Goal: Task Accomplishment & Management: Manage account settings

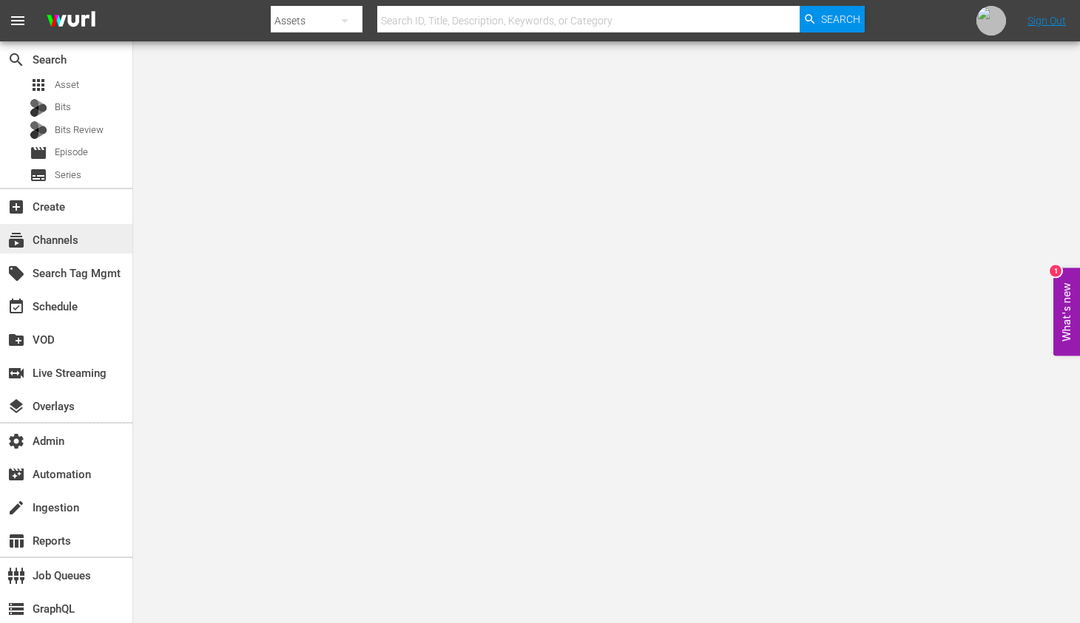
click at [81, 235] on div "subscriptions Channels" at bounding box center [41, 237] width 83 height 13
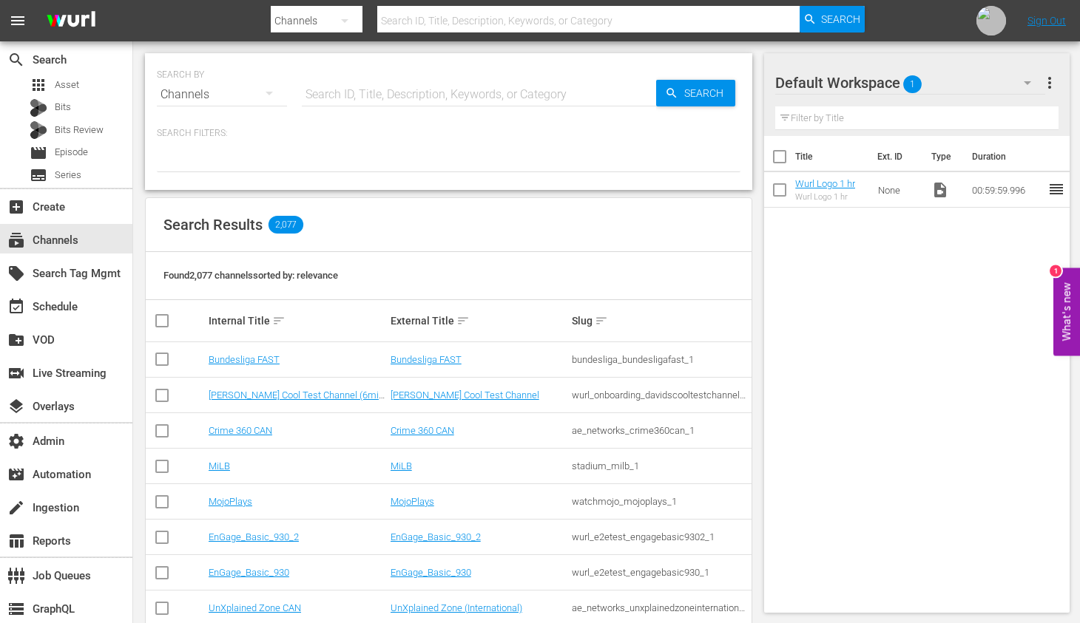
click at [531, 91] on input "text" at bounding box center [479, 94] width 354 height 35
paste input "bloomberg_quicktake_3"
type input "bloomberg_quicktake_3"
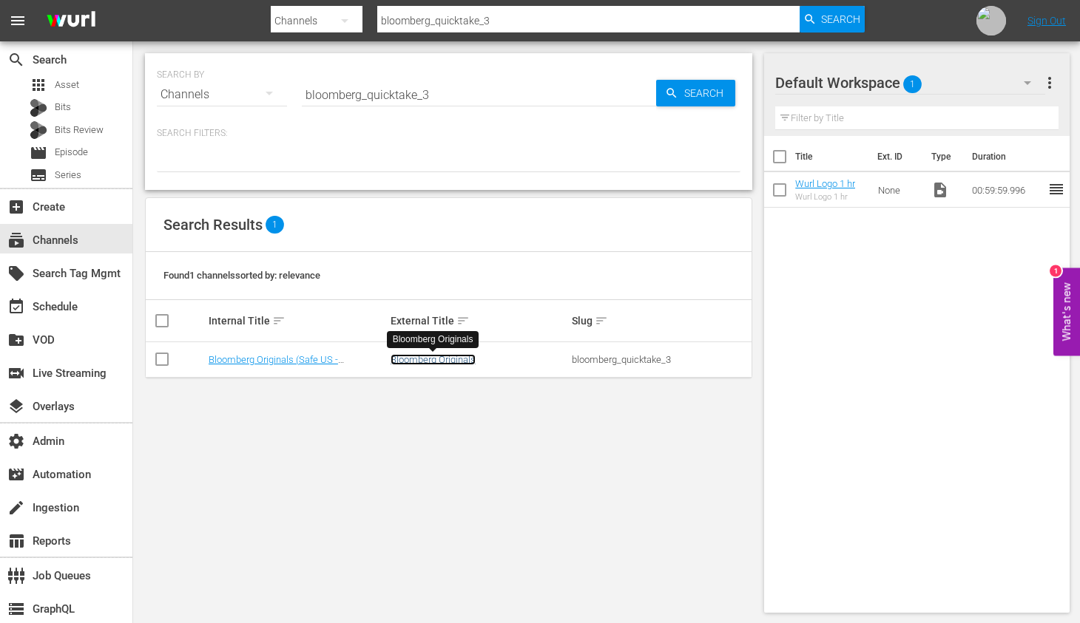
click at [448, 360] on link "Bloomberg Originals" at bounding box center [432, 359] width 85 height 11
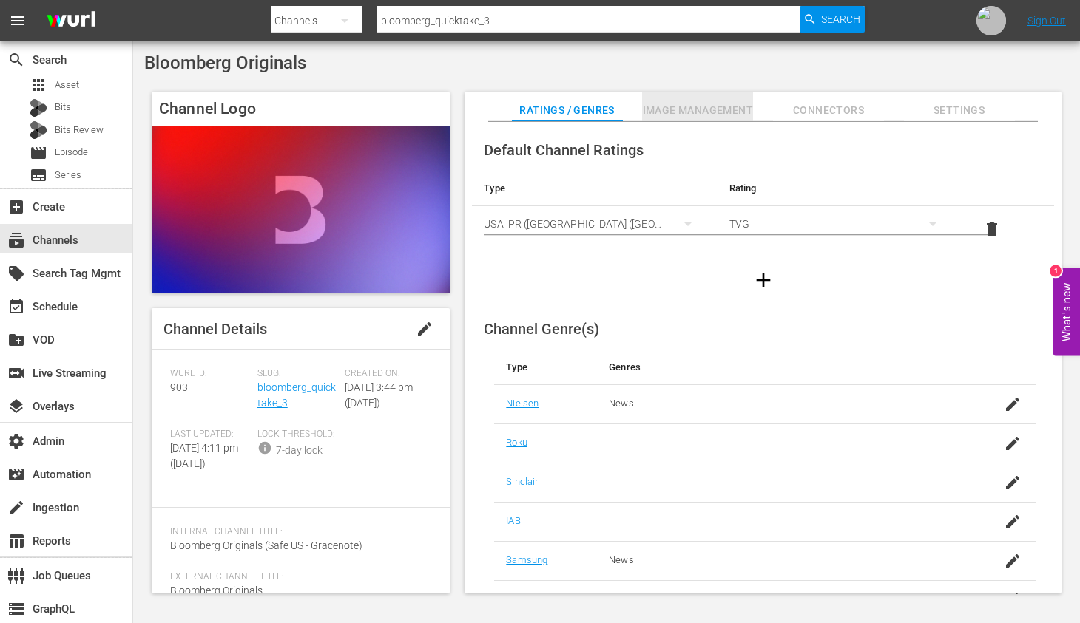
click at [708, 107] on span "Image Management" at bounding box center [697, 110] width 111 height 18
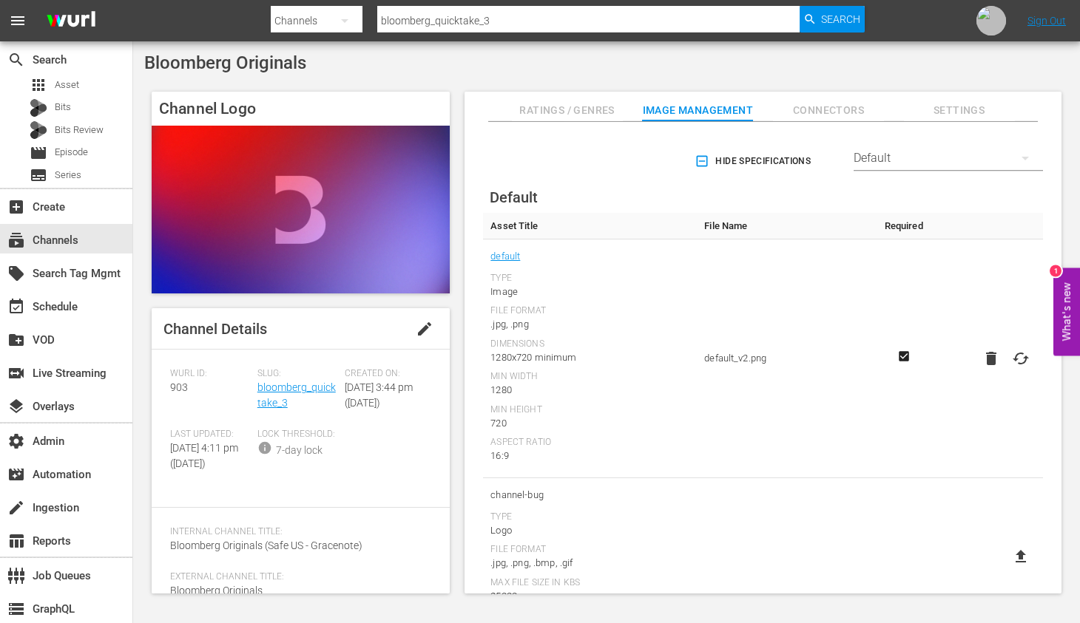
click at [919, 153] on div "Default" at bounding box center [947, 158] width 189 height 41
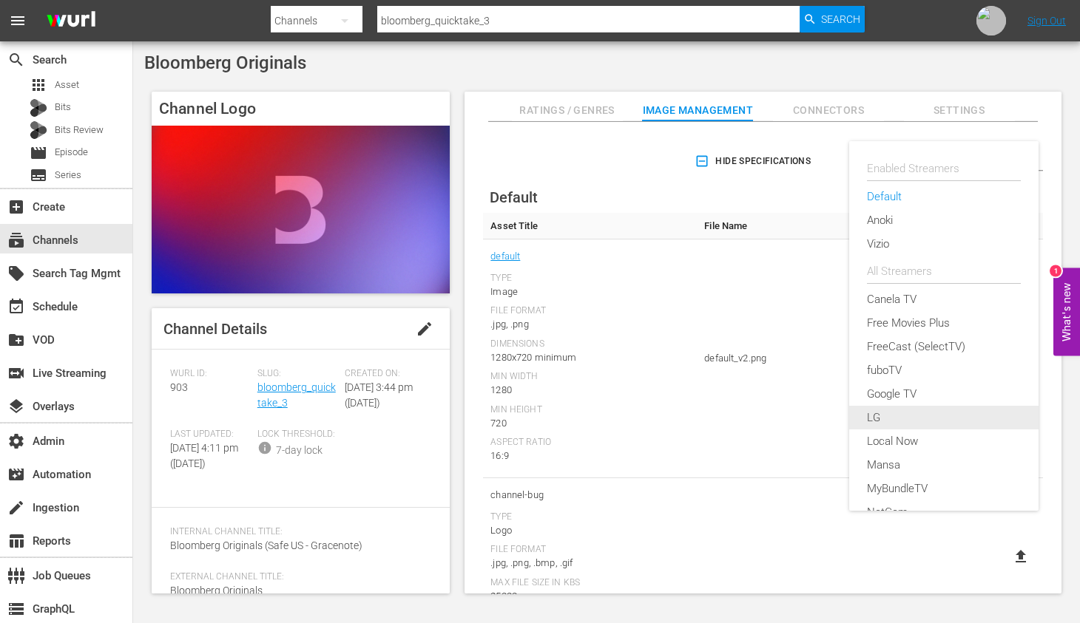
click at [883, 424] on div "LG" at bounding box center [944, 418] width 154 height 24
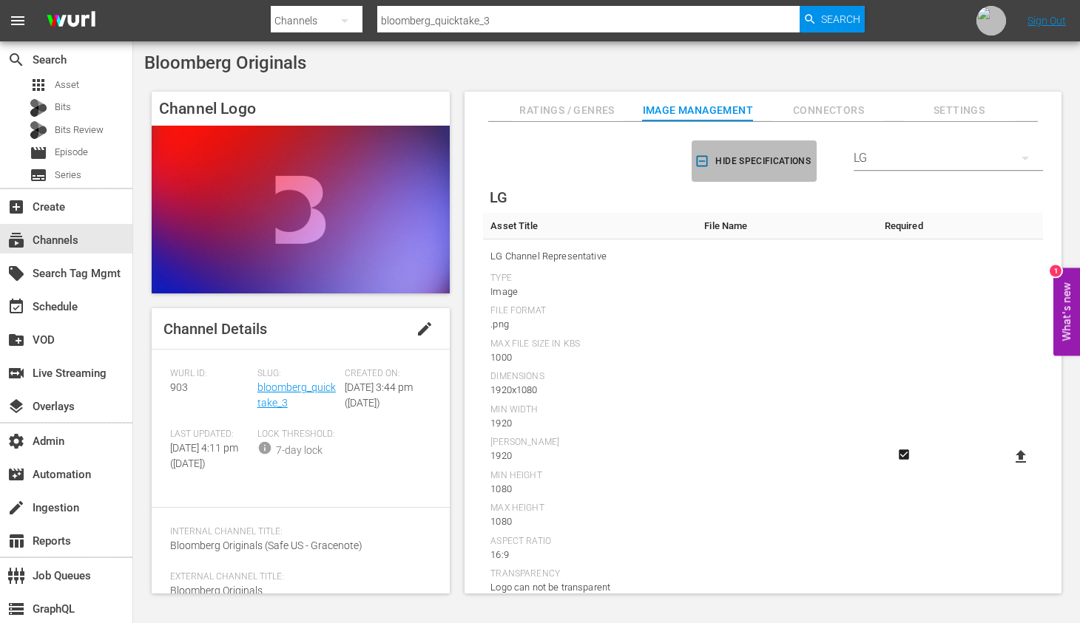
click at [697, 162] on icon "button" at bounding box center [701, 161] width 15 height 15
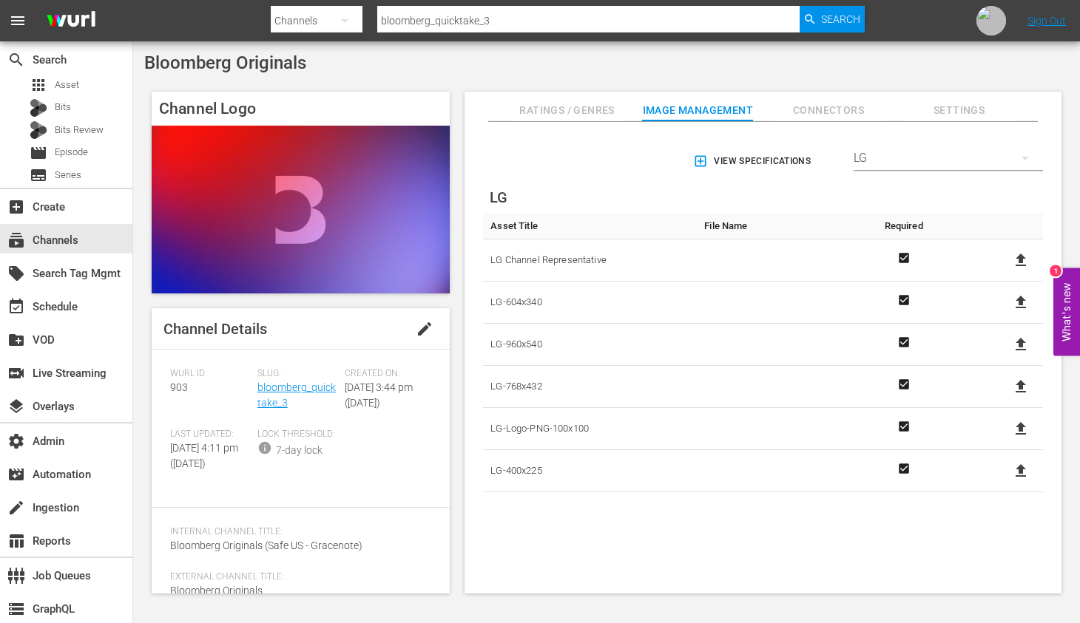
click at [283, 56] on span "Bloomberg Originals" at bounding box center [225, 63] width 162 height 21
copy div "Bloomberg Originals"
click at [1022, 305] on icon at bounding box center [1021, 303] width 18 height 18
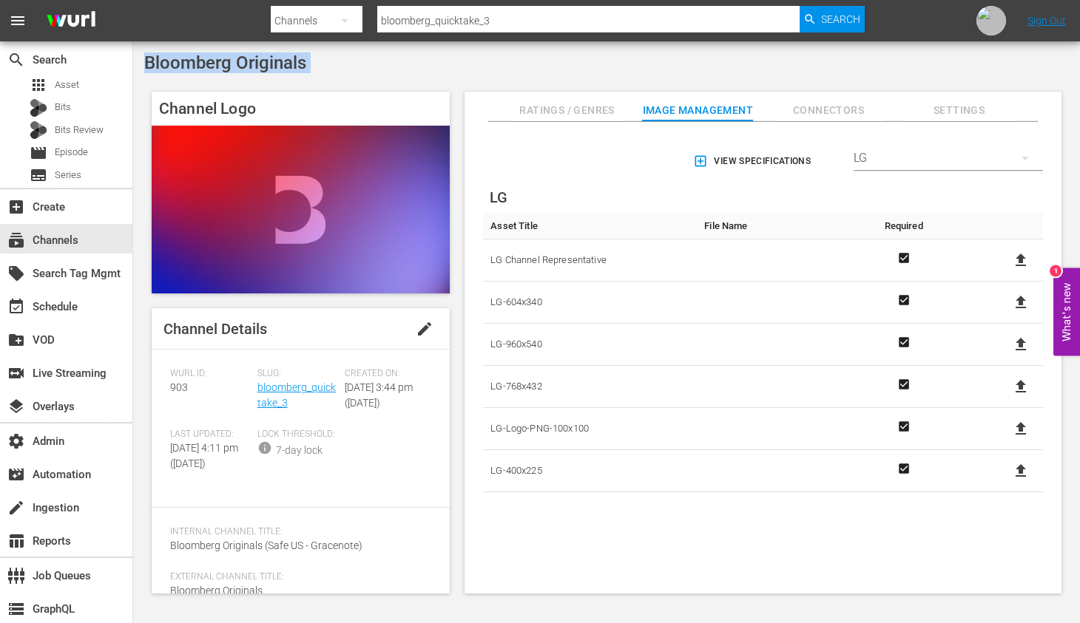
click at [1007, 315] on input "file" at bounding box center [1006, 315] width 1 height 1
type input "C:\fakepath\LG-604x340.png"
click at [1015, 342] on icon at bounding box center [1020, 344] width 10 height 13
click at [1007, 357] on input "file" at bounding box center [1006, 357] width 1 height 1
type input "C:\fakepath\LG-960x540.png"
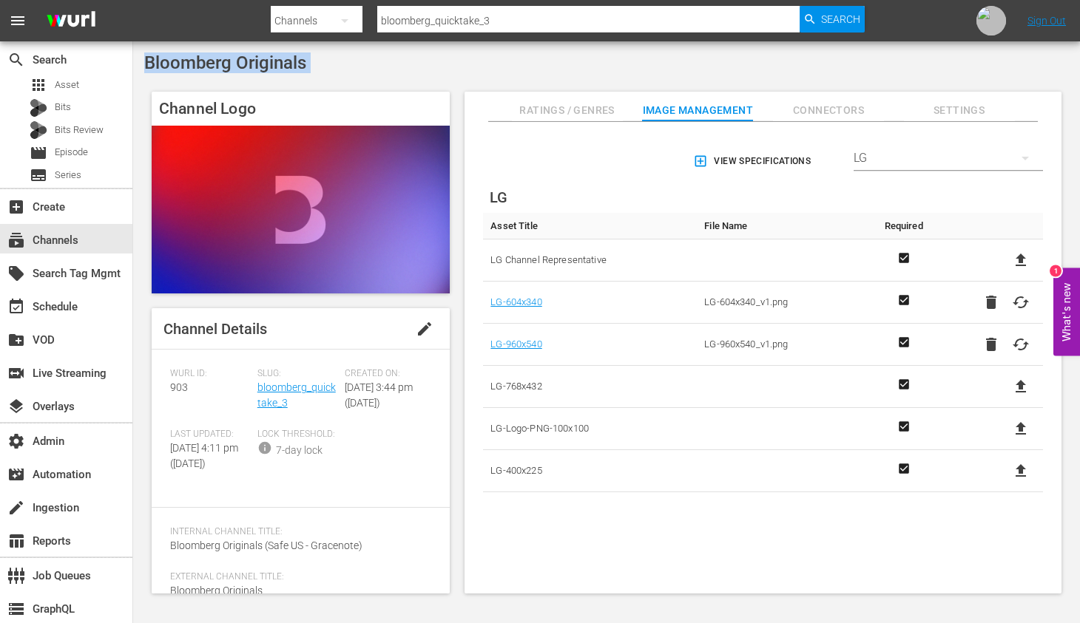
click at [1015, 390] on icon at bounding box center [1020, 386] width 10 height 13
click at [1007, 399] on input "file" at bounding box center [1006, 399] width 1 height 1
type input "C:\fakepath\LG-768x432.png"
click at [1015, 430] on icon at bounding box center [1020, 428] width 10 height 13
click at [1007, 442] on input "file" at bounding box center [1006, 442] width 1 height 1
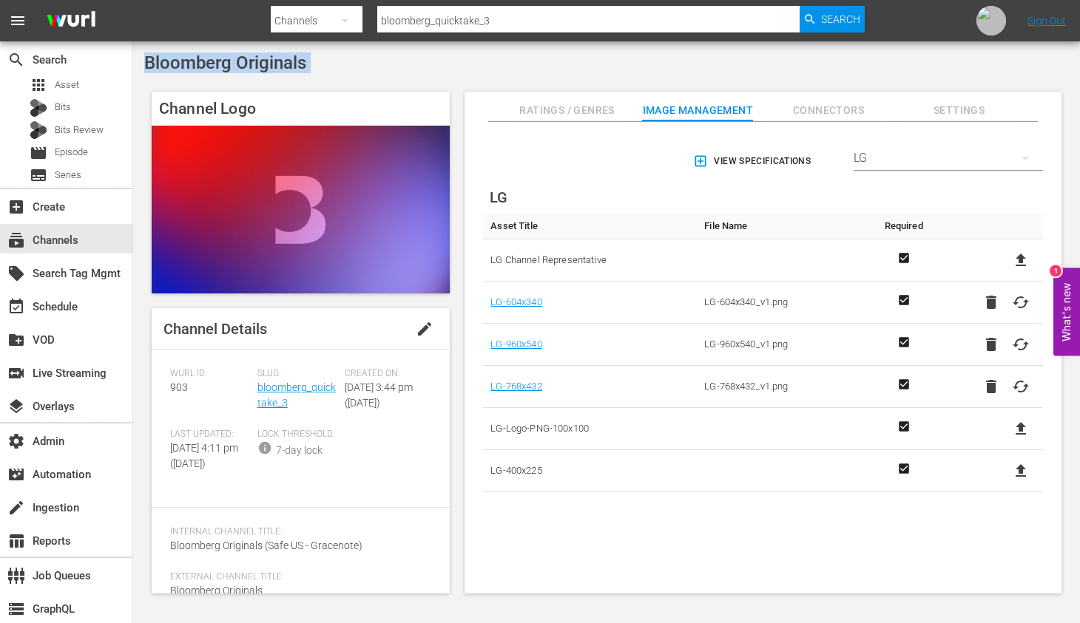
type input "C:\fakepath\LG-Logo-PNG-100x100.png"
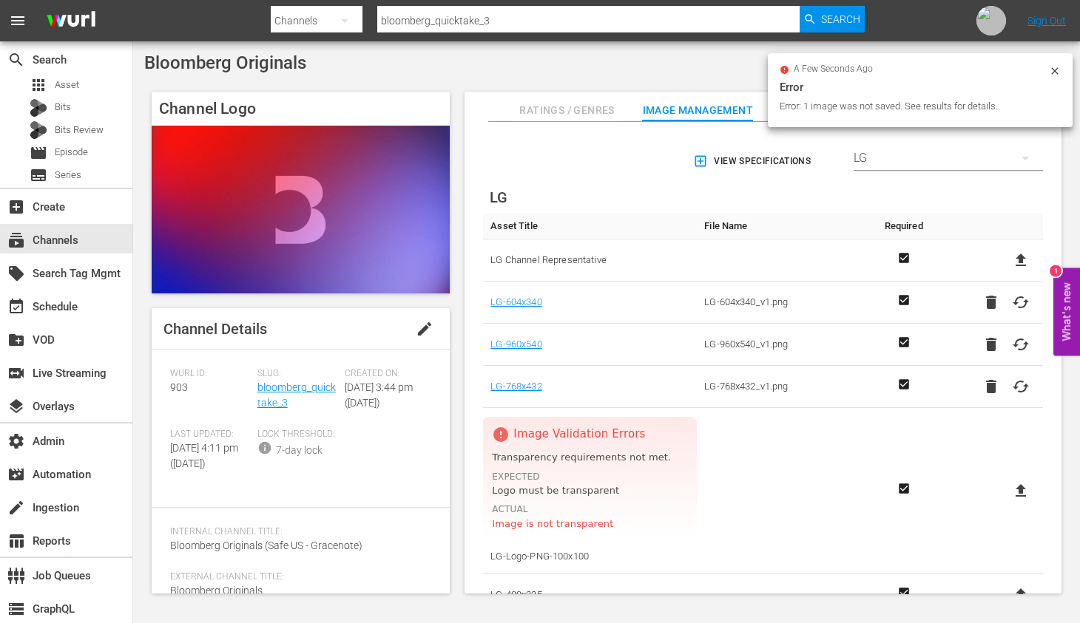
click at [865, 453] on td at bounding box center [787, 491] width 180 height 166
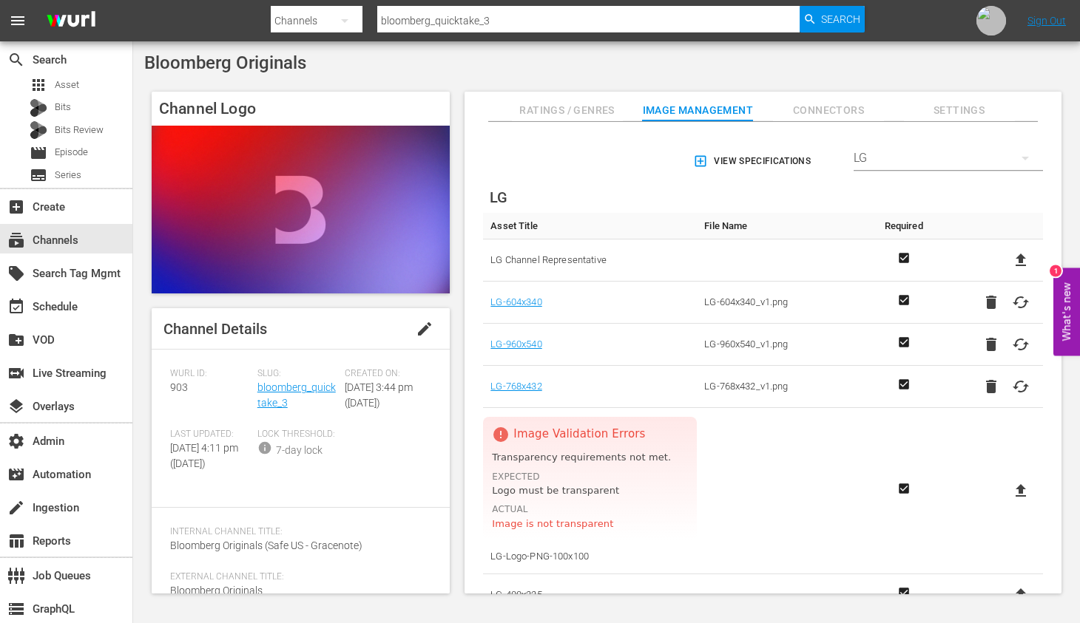
drag, startPoint x: 1016, startPoint y: 492, endPoint x: 890, endPoint y: 423, distance: 144.0
click at [890, 423] on tr "error Image Validation Errors Transparency requirements not met. Expected Logo …" at bounding box center [763, 491] width 560 height 166
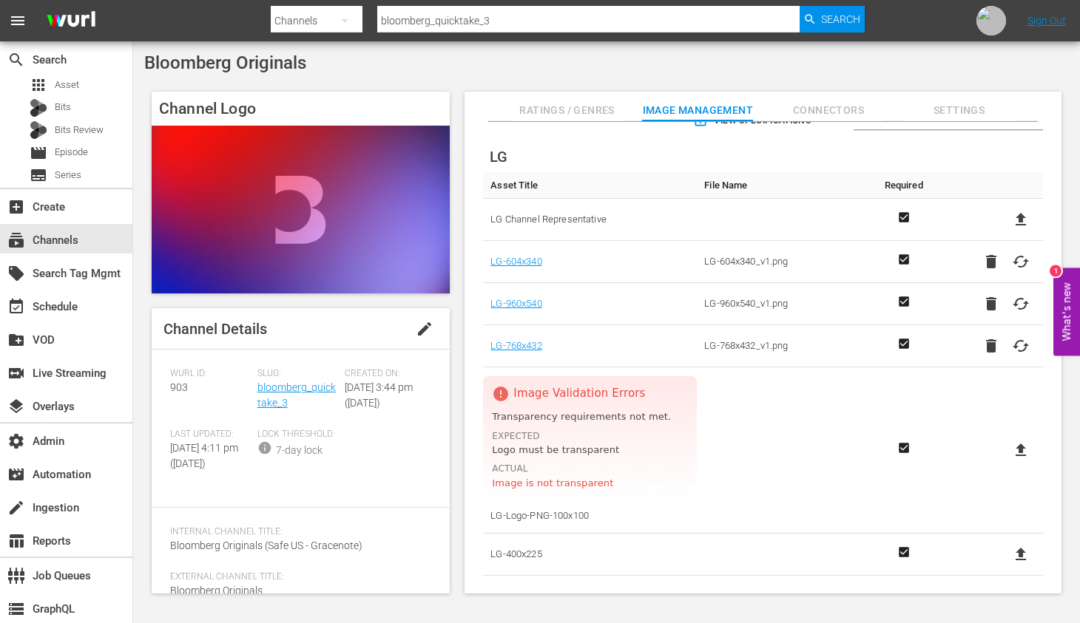
click at [1015, 552] on icon at bounding box center [1020, 554] width 10 height 13
click at [1007, 567] on input "file" at bounding box center [1006, 567] width 1 height 1
type input "C:\fakepath\LG-400x225.png"
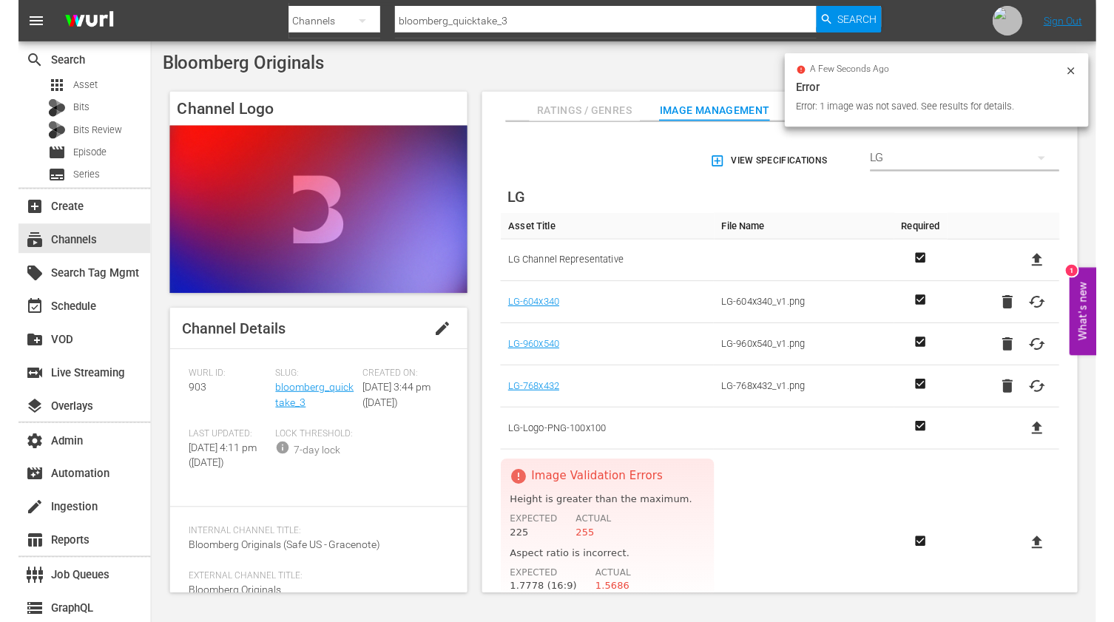
scroll to position [62, 0]
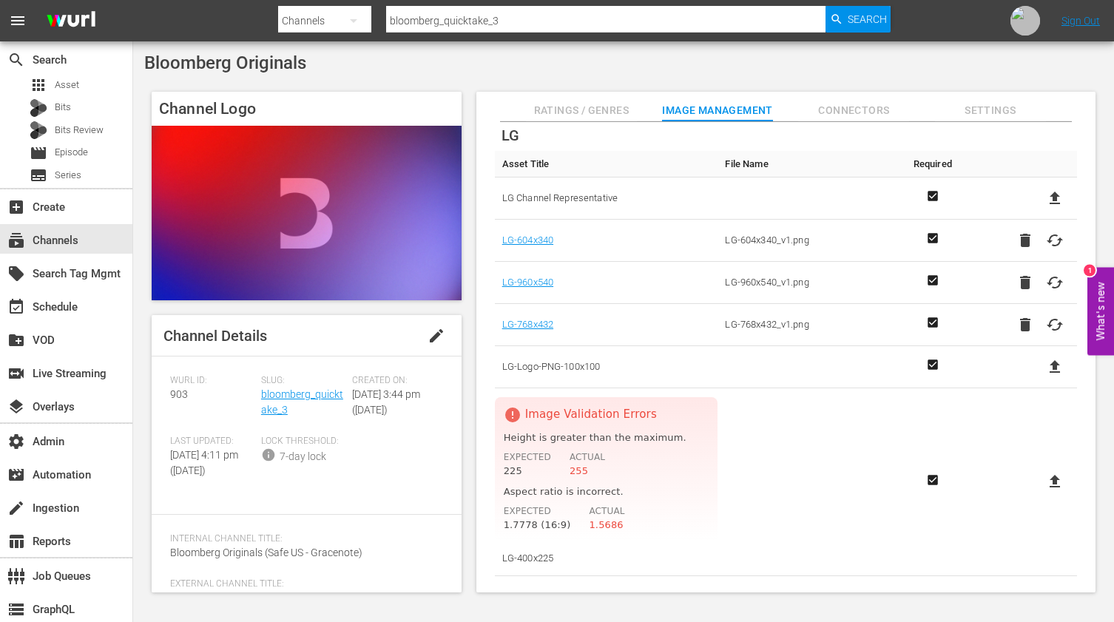
click at [791, 371] on td at bounding box center [811, 367] width 188 height 42
click at [1052, 365] on icon at bounding box center [1054, 366] width 10 height 13
click at [1041, 379] on input "file" at bounding box center [1040, 379] width 1 height 1
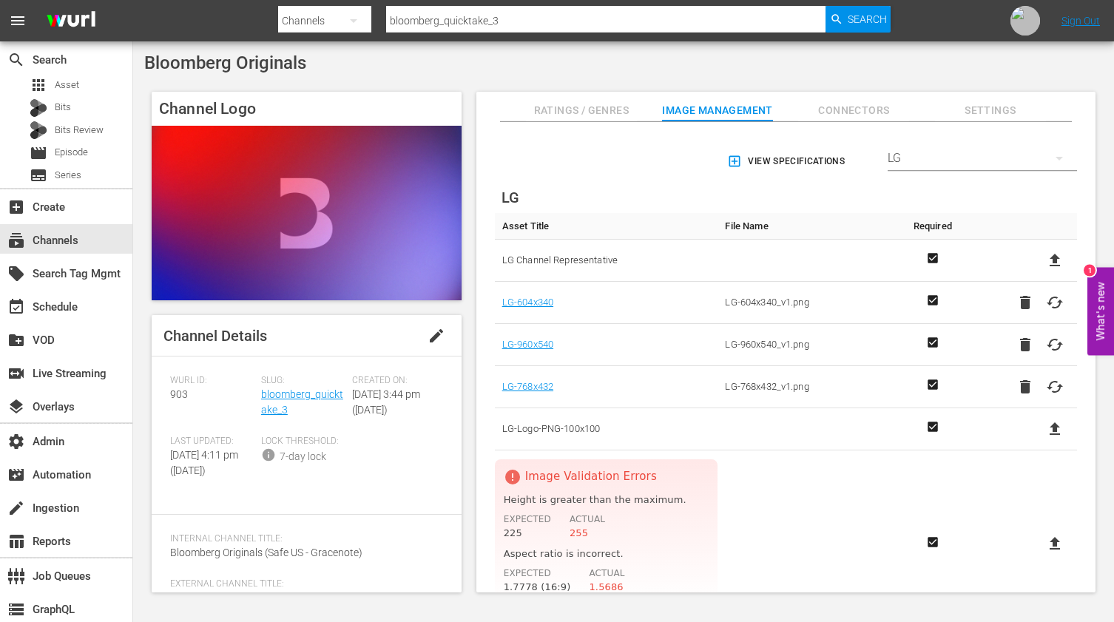
scroll to position [64, 0]
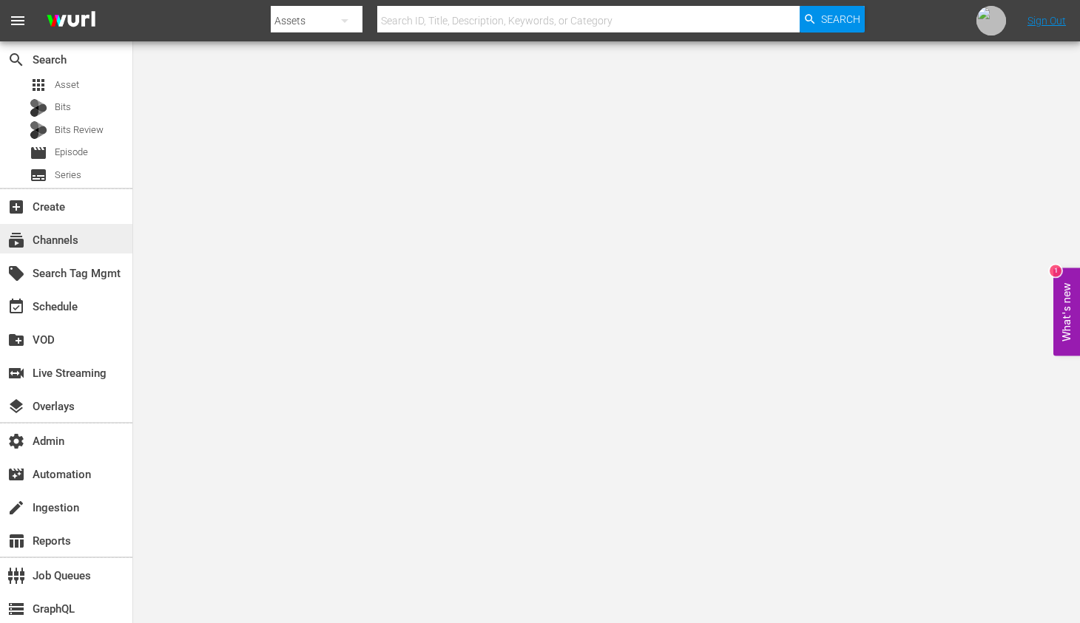
click at [64, 245] on div "subscriptions Channels" at bounding box center [41, 237] width 83 height 13
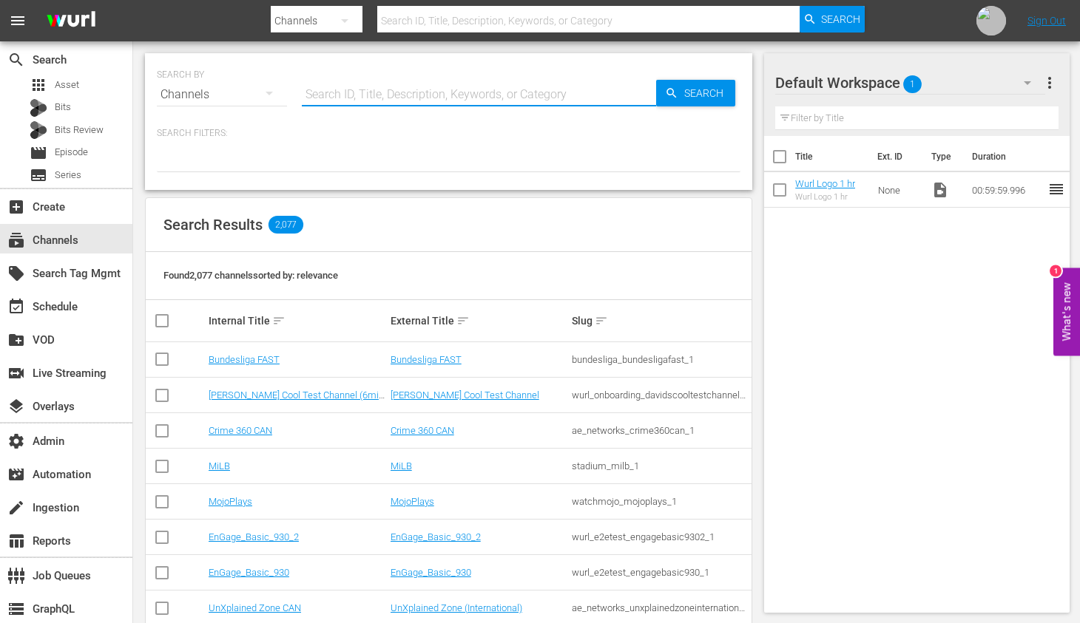
click at [424, 88] on input "text" at bounding box center [479, 94] width 354 height 35
paste input "Bloomberg Originals"
type input "Bloomberg Originals"
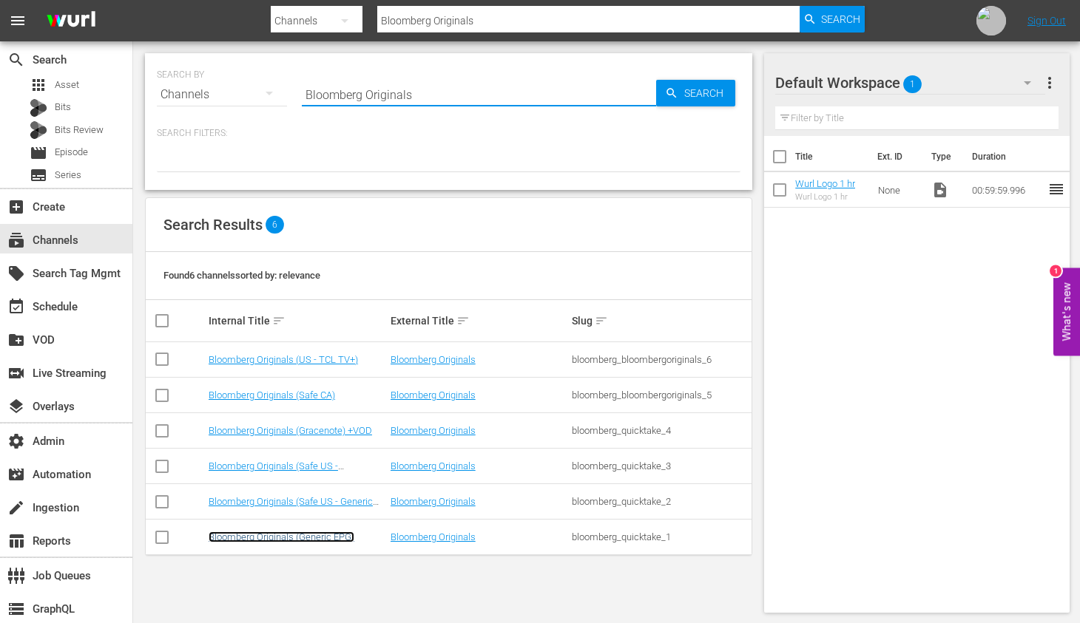
click at [290, 539] on link "Bloomberg Originals (Generic EPG)" at bounding box center [282, 537] width 146 height 11
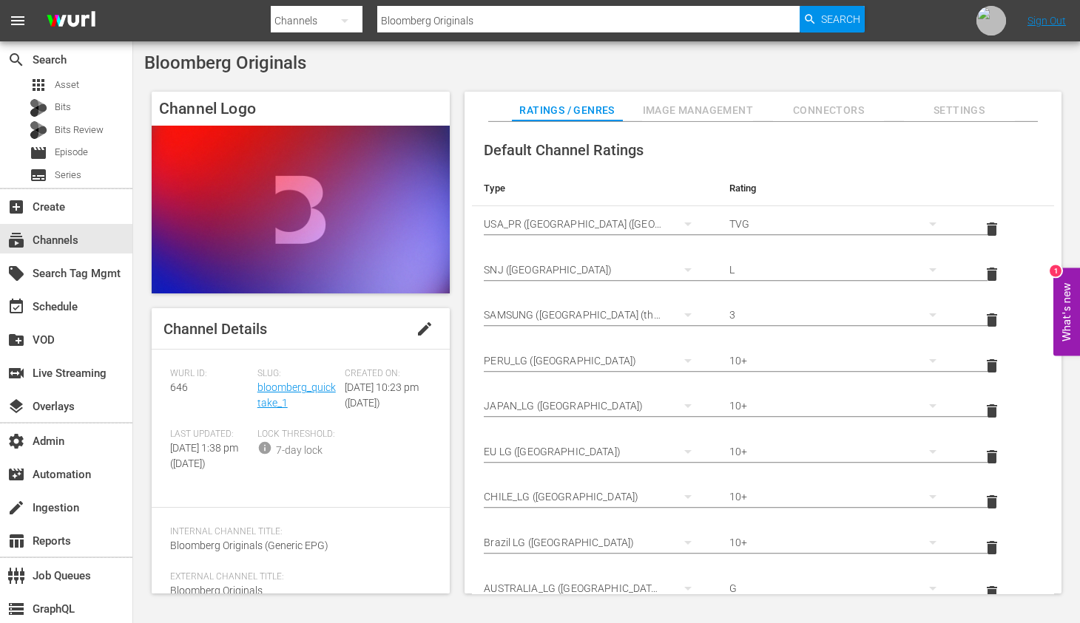
click at [705, 104] on span "Image Management" at bounding box center [697, 110] width 111 height 18
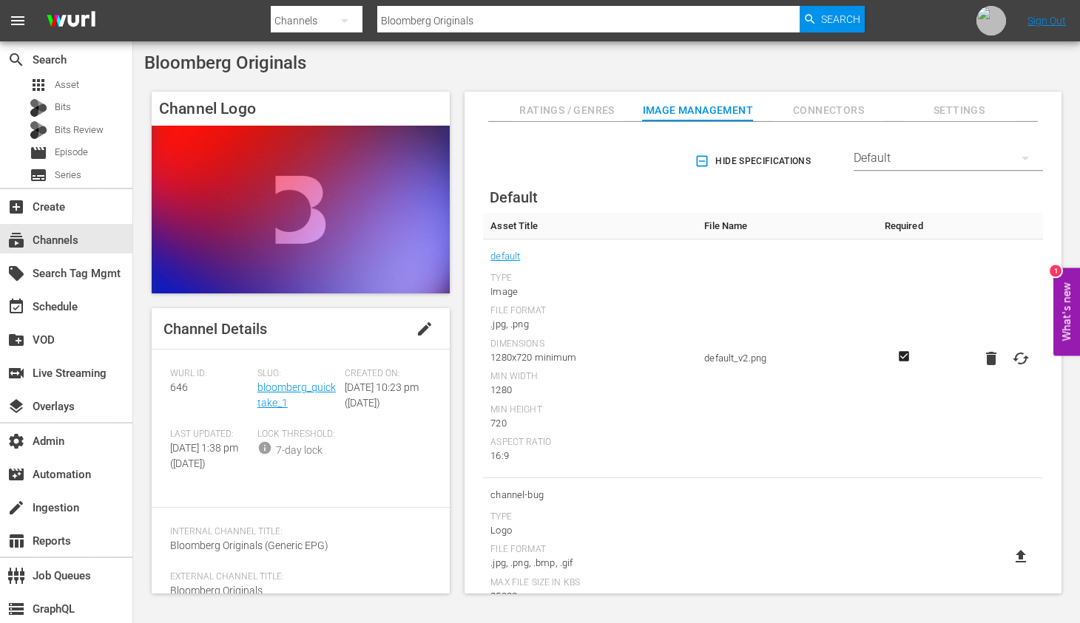
click at [874, 148] on div "Default" at bounding box center [947, 158] width 189 height 41
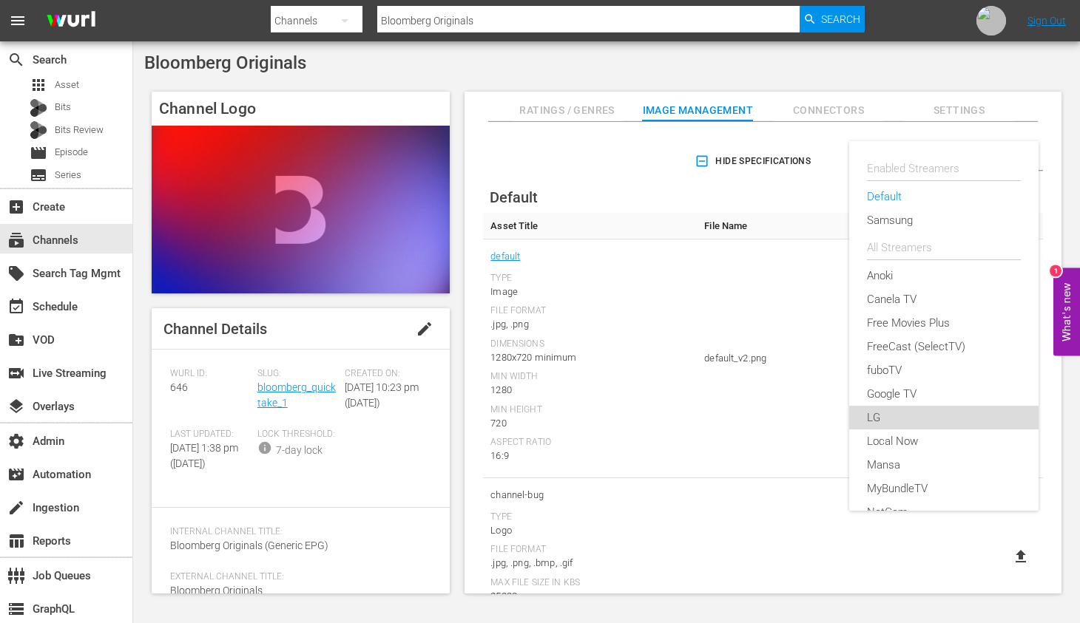
click at [883, 420] on div "LG" at bounding box center [944, 418] width 154 height 24
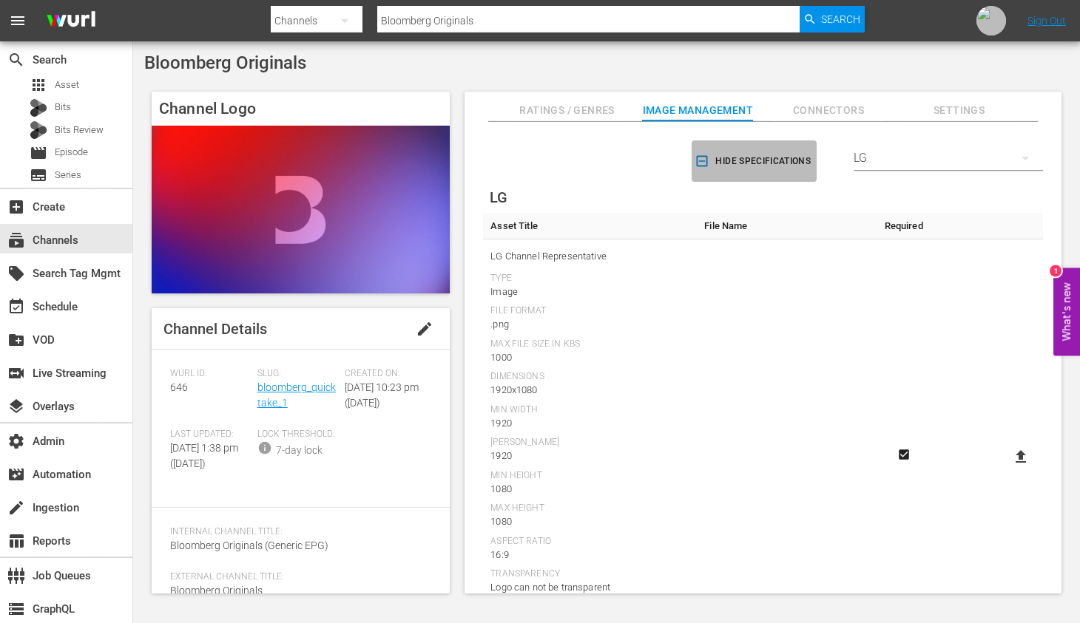
click at [698, 159] on icon "button" at bounding box center [701, 161] width 15 height 15
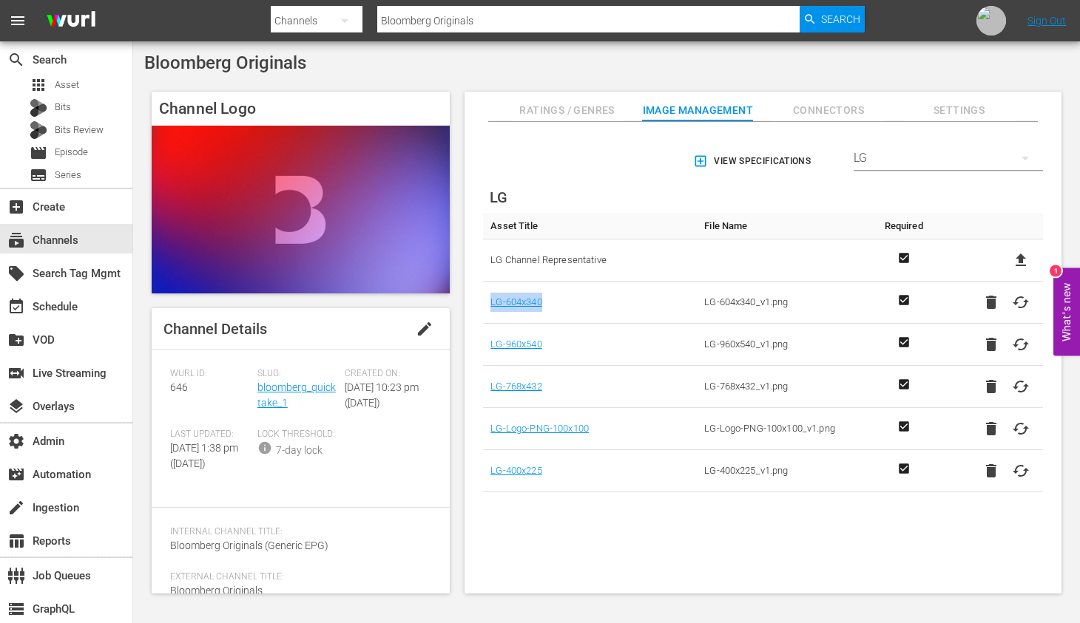
click at [284, 65] on span "Bloomberg Originals" at bounding box center [225, 63] width 162 height 21
click at [388, 77] on div "Bloomberg Originals Channel Logo Channel Details edit Wurl ID: 646 Slug: bloomb…" at bounding box center [606, 327] width 947 height 572
click at [293, 70] on span "Bloomberg Originals" at bounding box center [225, 63] width 162 height 21
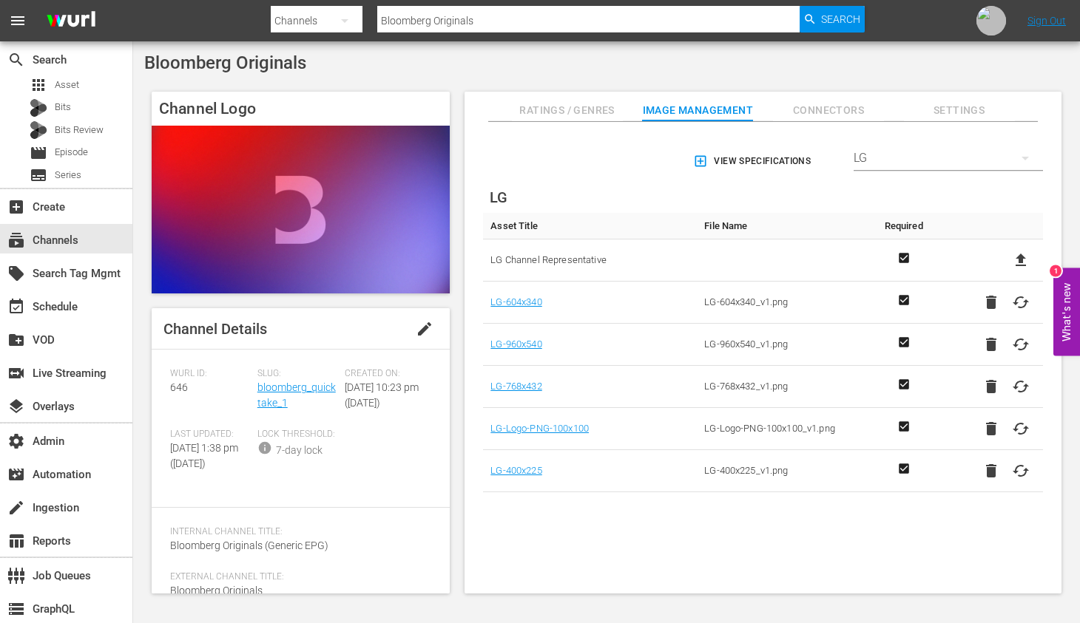
click at [292, 70] on span "Bloomberg Originals" at bounding box center [225, 63] width 162 height 21
copy div "Bloomberg Originals"
click at [596, 195] on div "View Specifications Select Streamer LG LG Asset Title File Name Required LG Cha…" at bounding box center [763, 316] width 582 height 374
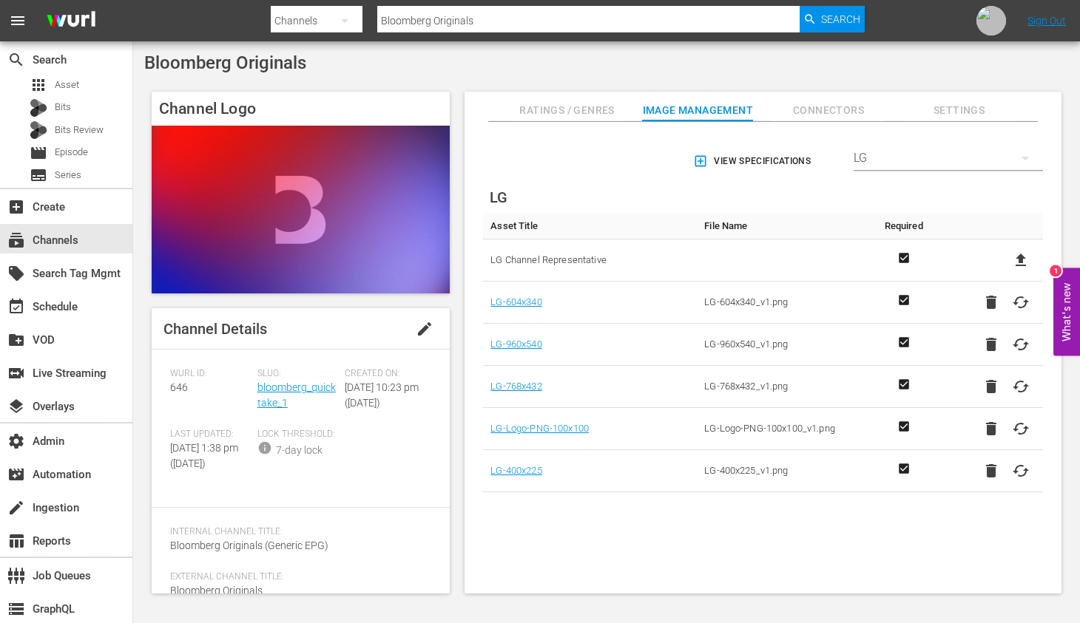
click at [539, 263] on span "LG Channel Representative" at bounding box center [589, 260] width 199 height 19
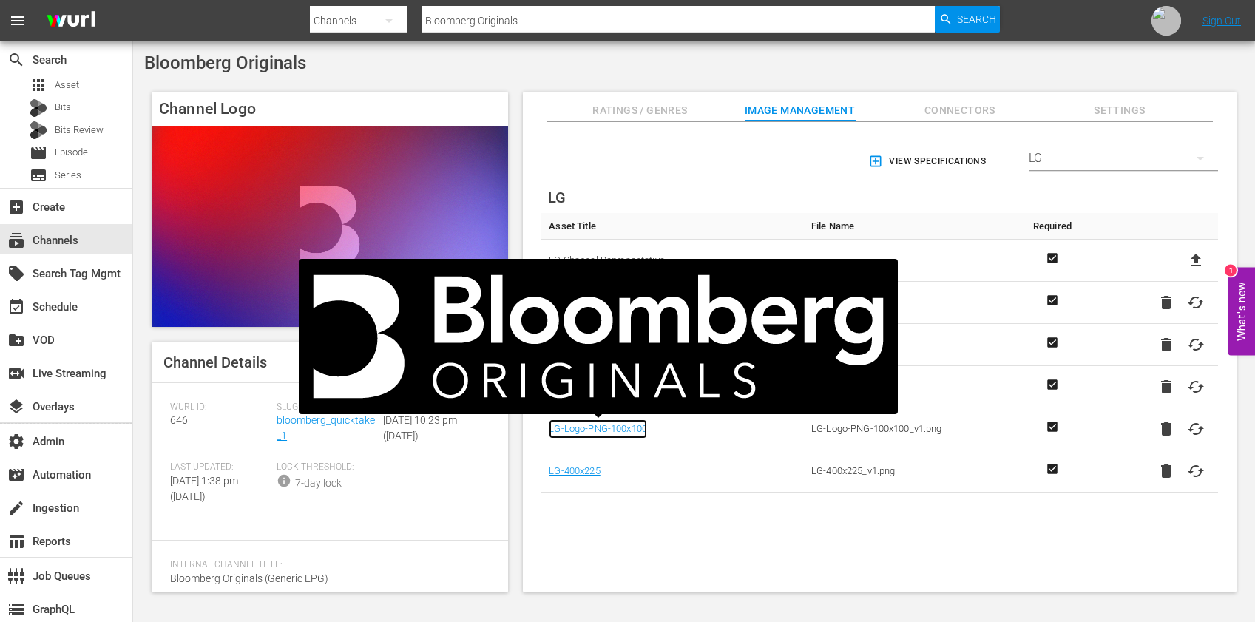
click at [606, 430] on link "LG-Logo-PNG-100x100" at bounding box center [598, 428] width 98 height 19
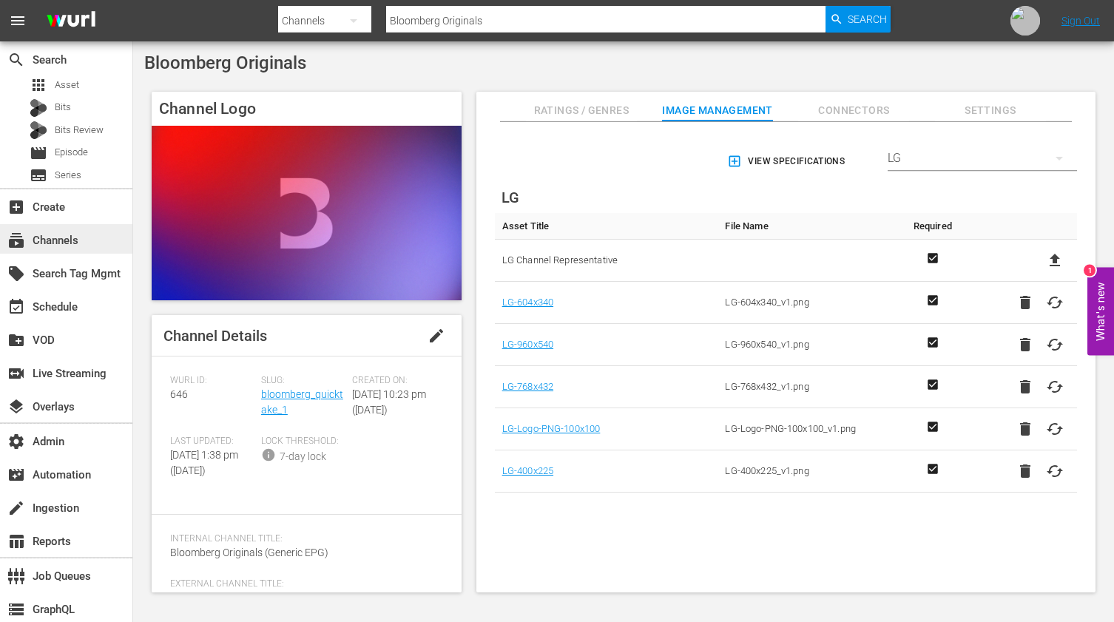
click at [62, 239] on div "subscriptions Channels" at bounding box center [41, 237] width 83 height 13
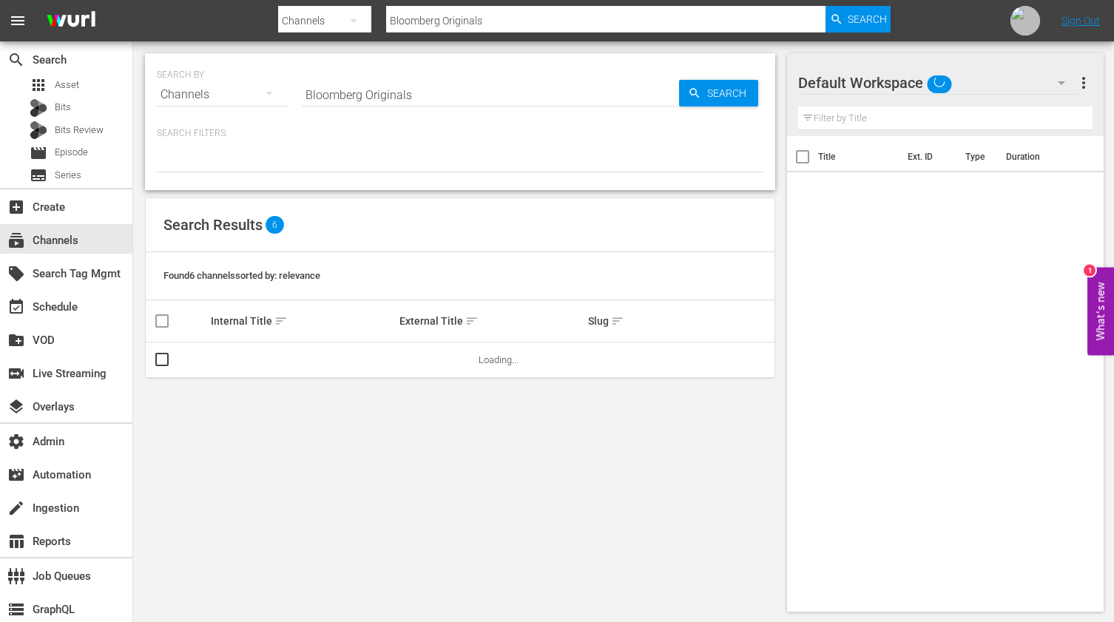
click at [466, 101] on input "Bloomberg Originals" at bounding box center [490, 94] width 377 height 35
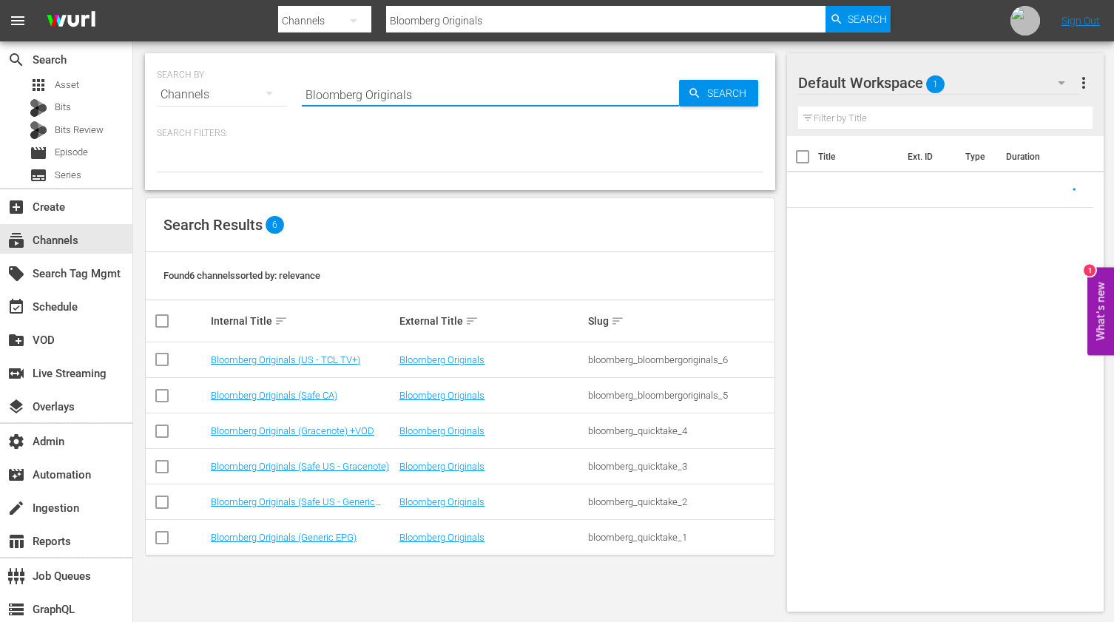
click at [466, 101] on input "Bloomberg Originals" at bounding box center [490, 94] width 377 height 35
paste input "bloomberg_bloombergoriginals_6"
type input "bloomberg_bloombergoriginals_6"
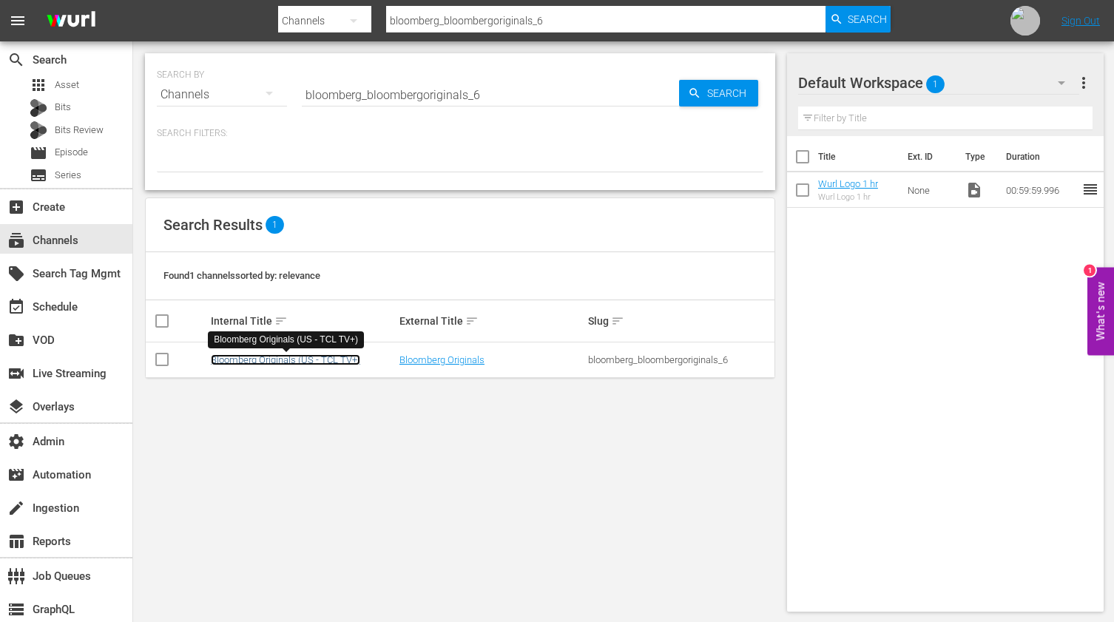
click at [330, 359] on link "Bloomberg Originals (US - TCL TV+)" at bounding box center [285, 359] width 149 height 11
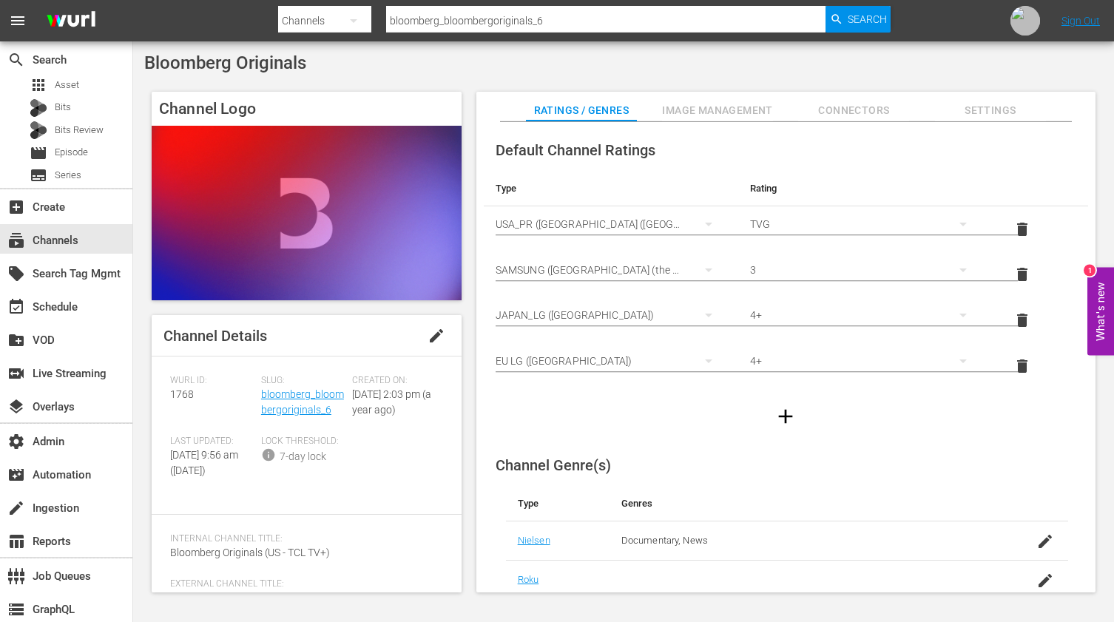
click at [715, 100] on button "Image Management" at bounding box center [717, 107] width 111 height 30
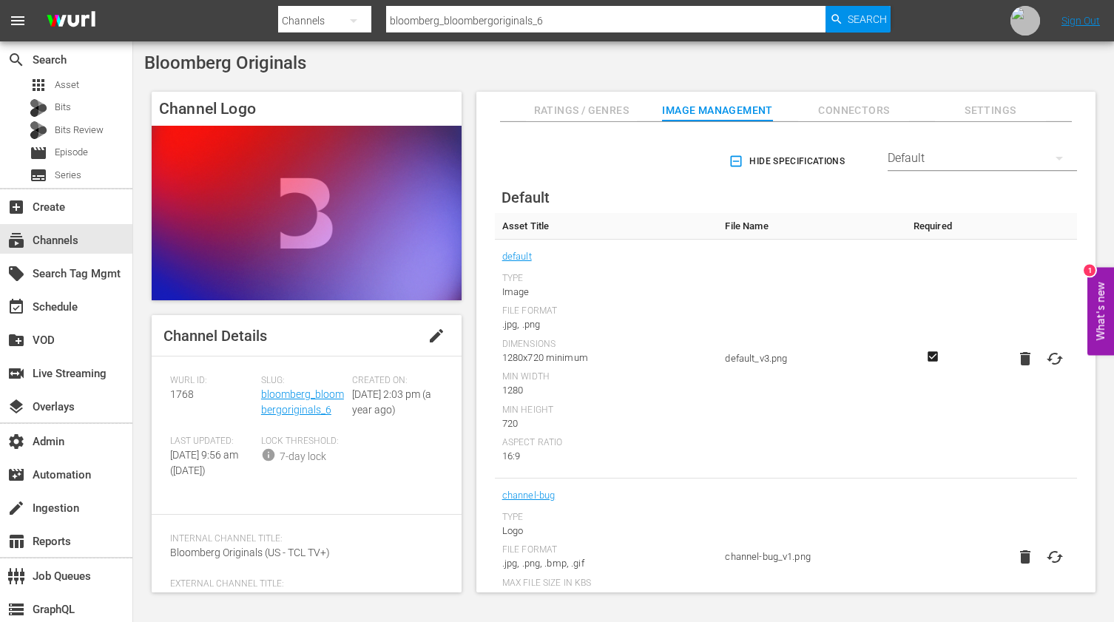
click at [916, 153] on div "Default" at bounding box center [981, 158] width 189 height 41
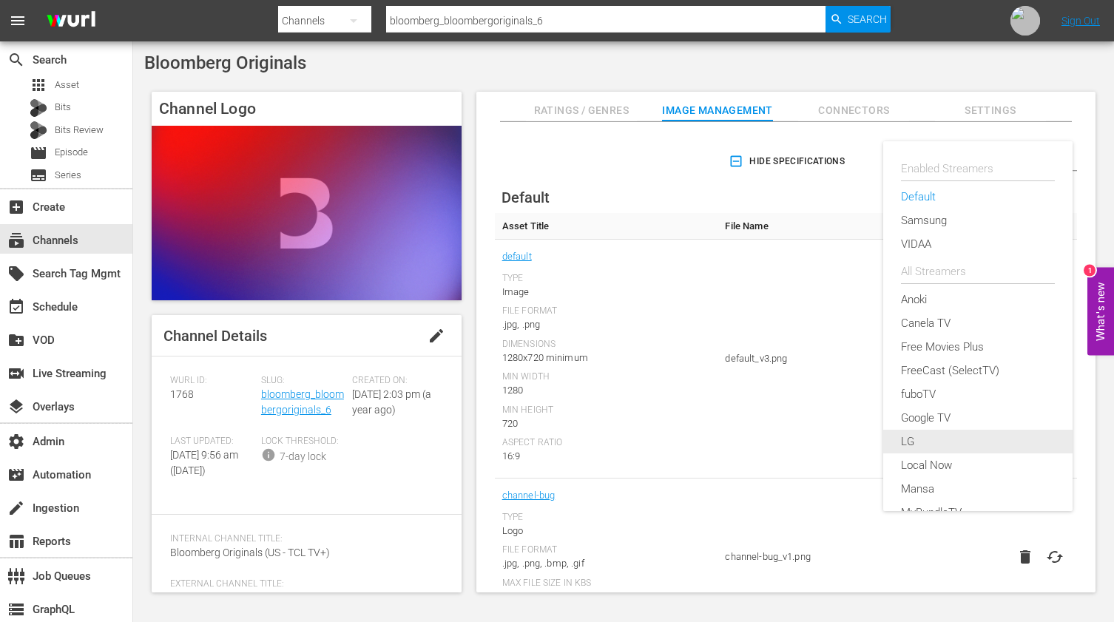
click at [916, 436] on div "LG" at bounding box center [978, 442] width 154 height 24
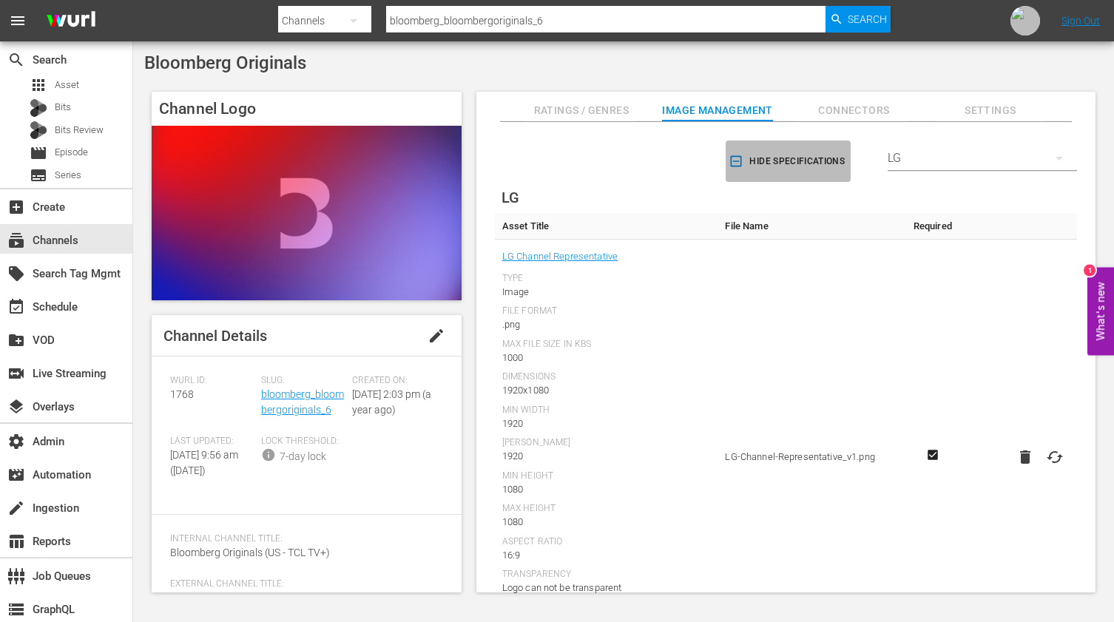
click at [736, 158] on icon "button" at bounding box center [736, 161] width 11 height 11
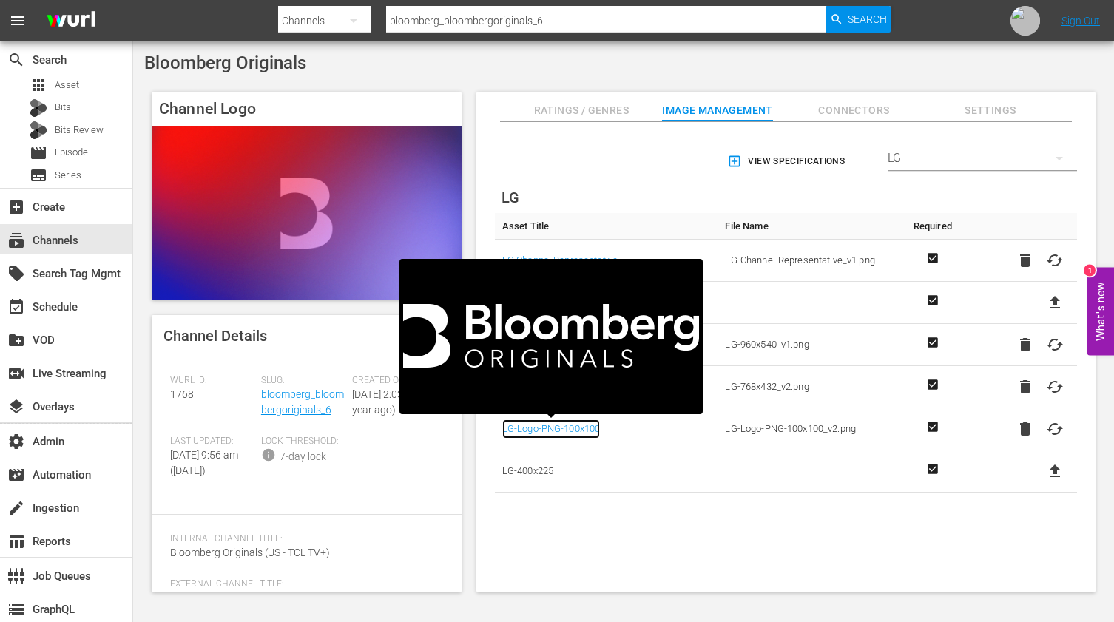
click at [575, 430] on link "LG-Logo-PNG-100x100" at bounding box center [551, 428] width 98 height 19
click at [527, 22] on input "bloomberg_bloombergoriginals_6" at bounding box center [605, 20] width 439 height 35
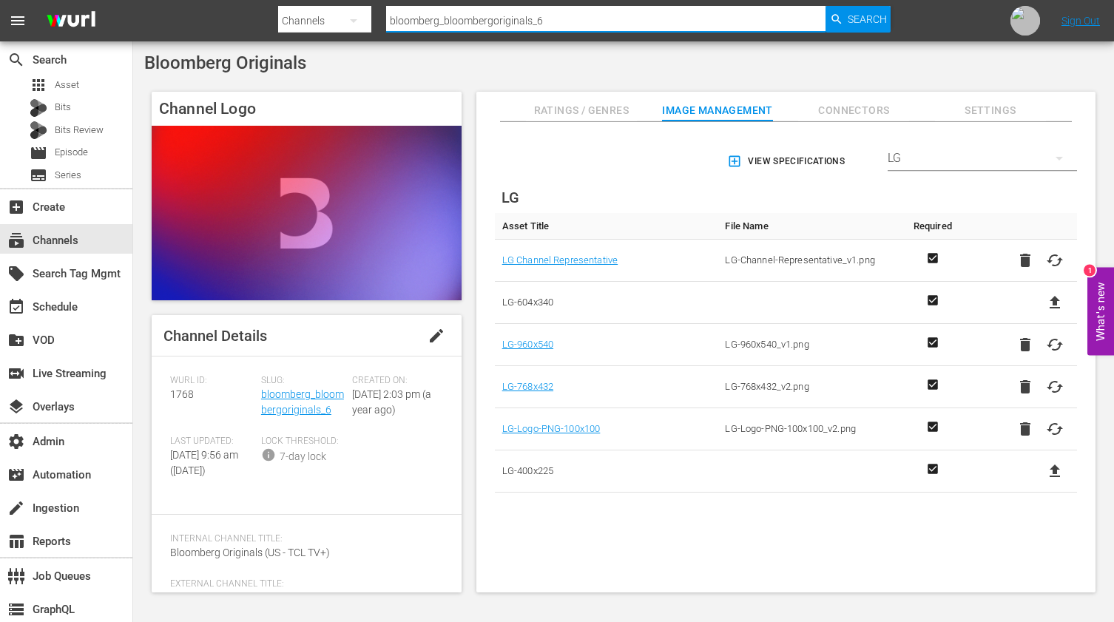
click at [527, 22] on input "bloomberg_bloombergoriginals_6" at bounding box center [605, 20] width 439 height 35
paste input "quicktake_3"
type input "bloomberg_quicktake_3"
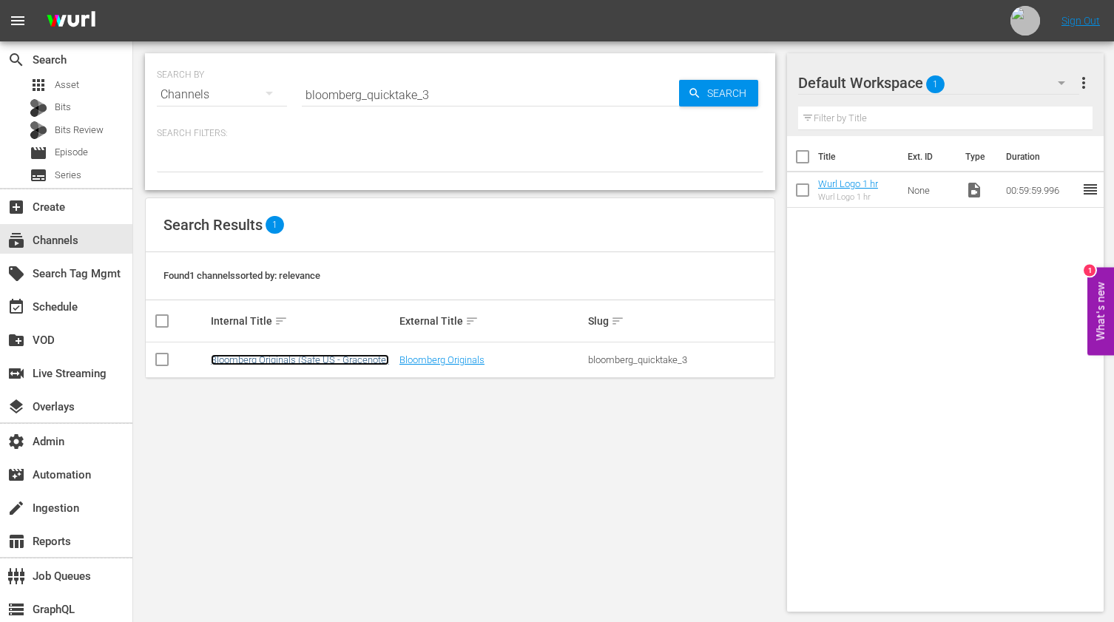
click at [322, 362] on link "Bloomberg Originals (Safe US - Gracenote)" at bounding box center [300, 359] width 178 height 11
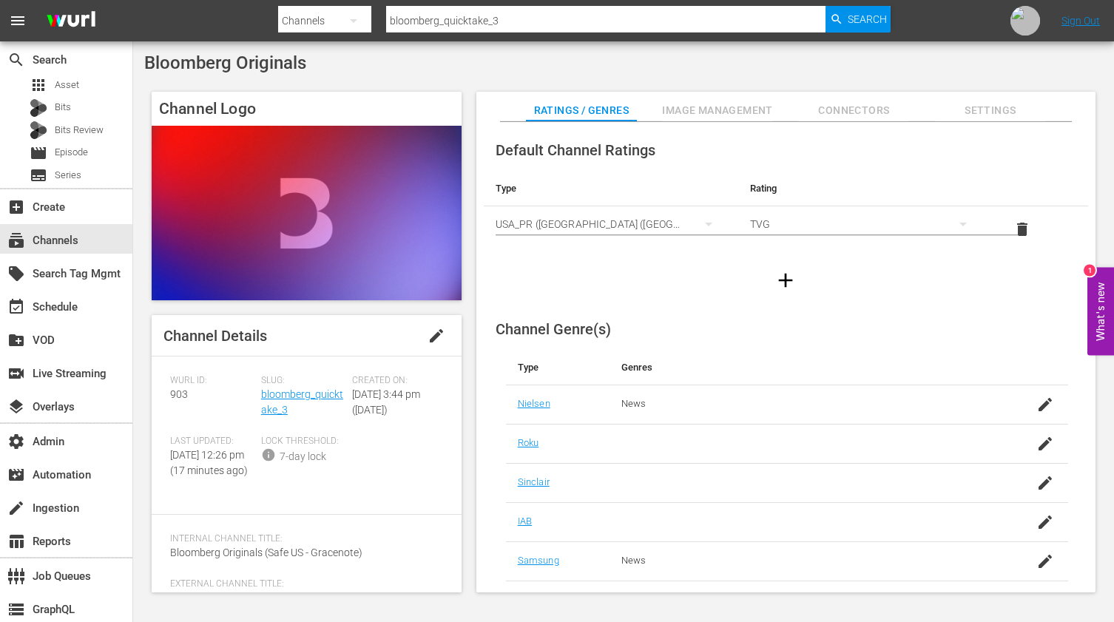
click at [694, 108] on span "Image Management" at bounding box center [717, 110] width 111 height 18
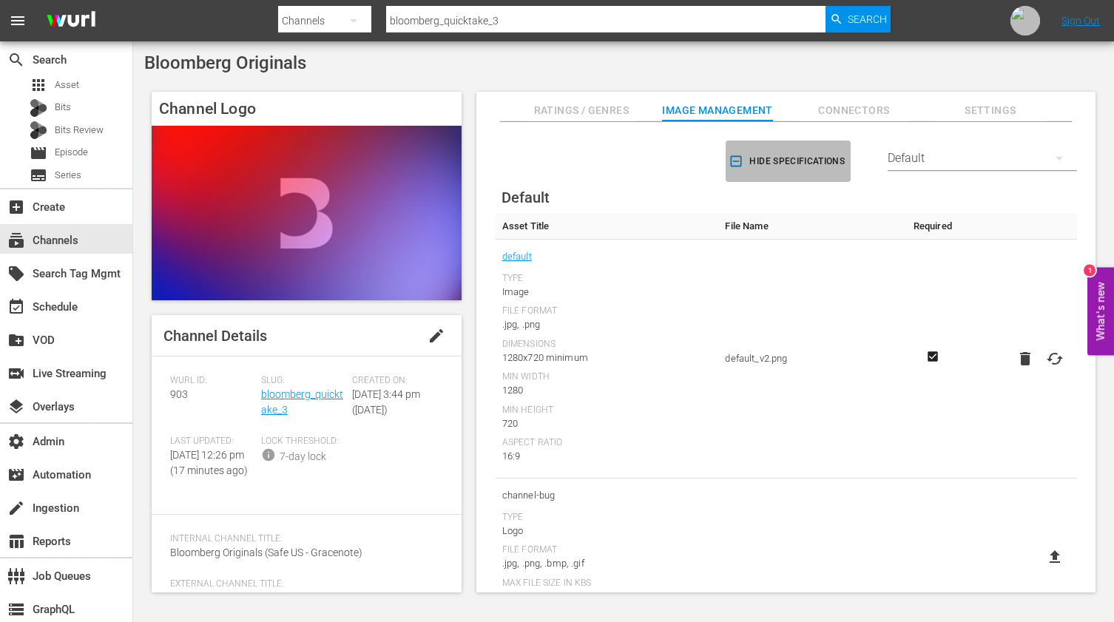
click at [766, 161] on span "Hide Specifications" at bounding box center [787, 162] width 113 height 16
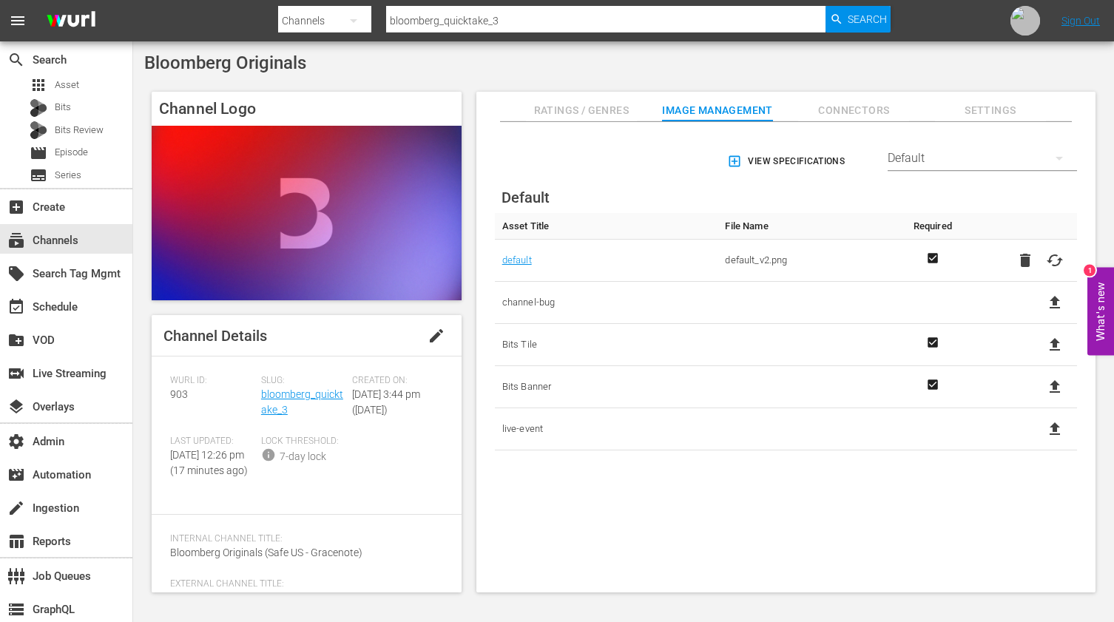
click at [766, 161] on span "View Specifications" at bounding box center [787, 162] width 115 height 16
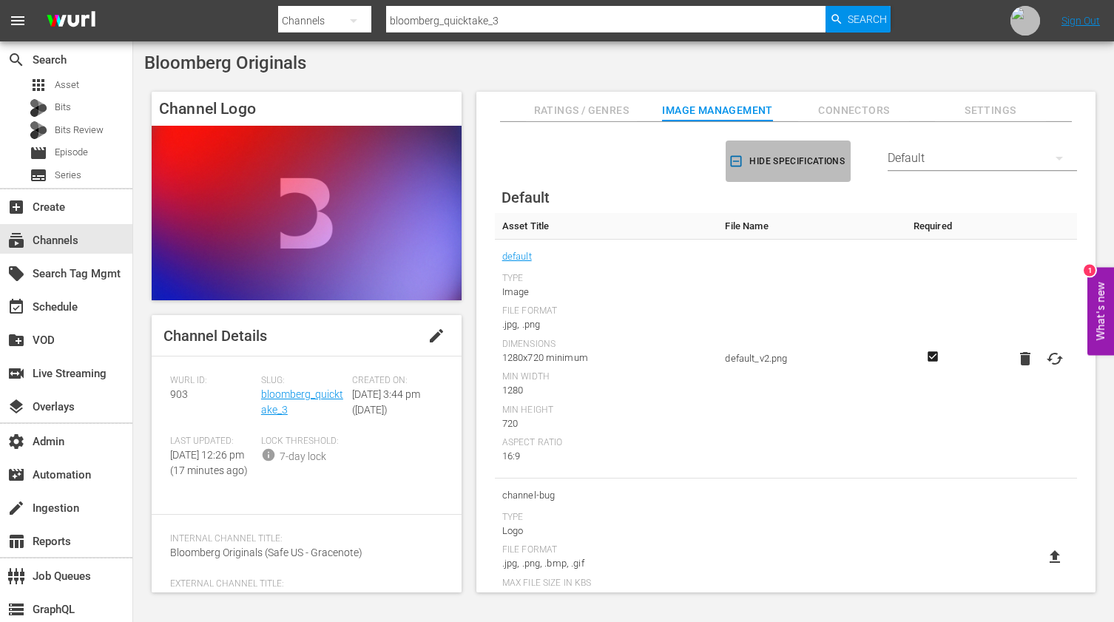
click at [766, 161] on span "Hide Specifications" at bounding box center [787, 162] width 113 height 16
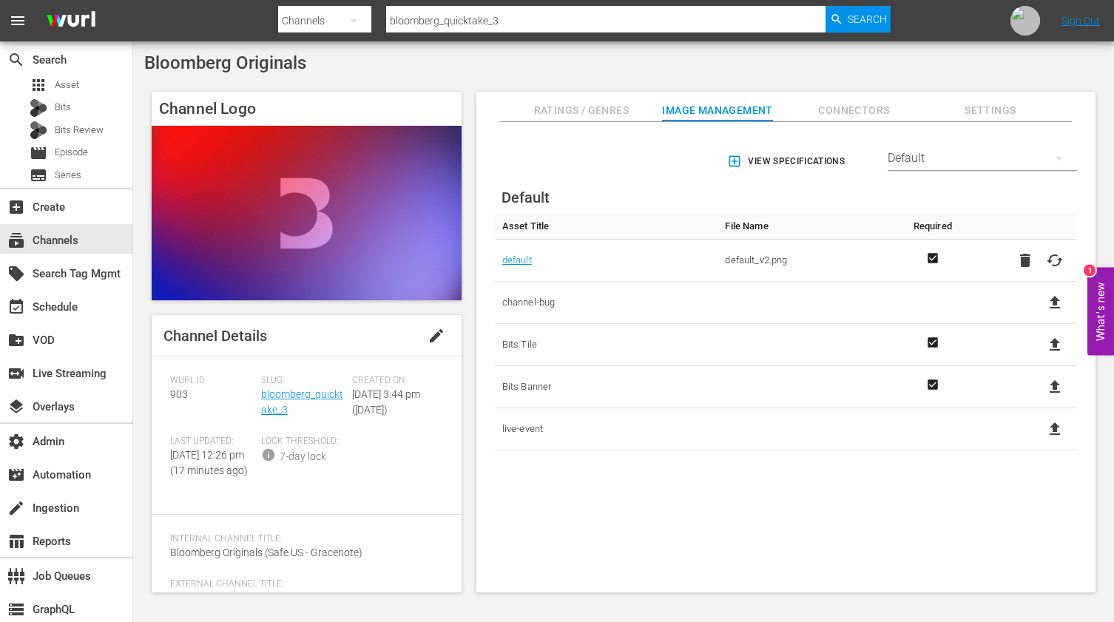
click at [968, 178] on div "Default" at bounding box center [981, 158] width 189 height 41
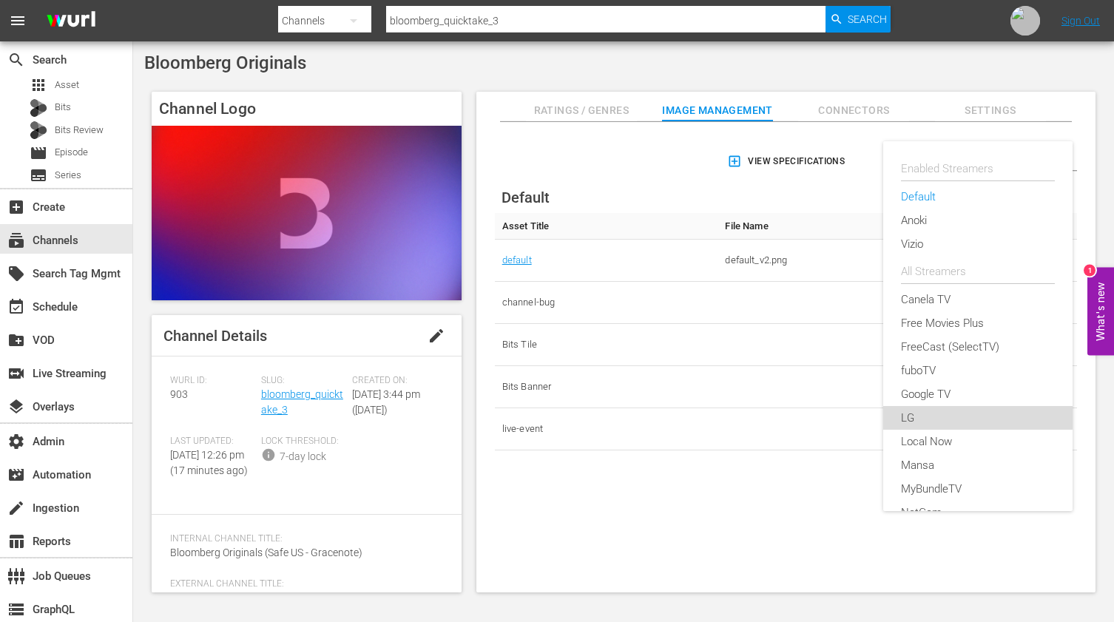
click at [913, 413] on div "LG" at bounding box center [978, 418] width 154 height 24
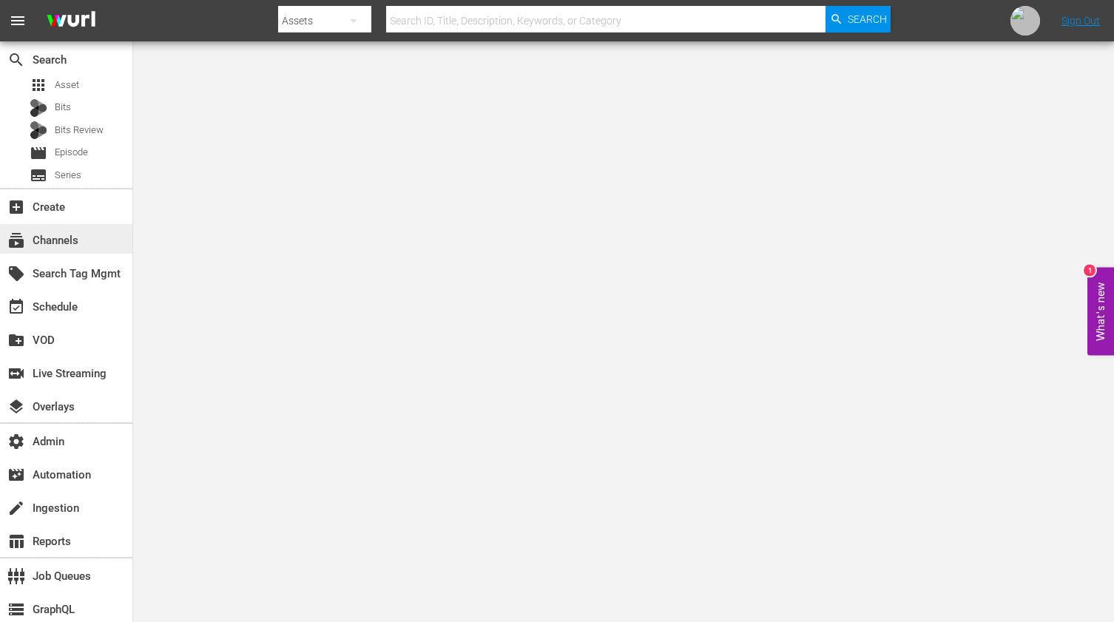
click at [64, 243] on div "subscriptions Channels" at bounding box center [41, 237] width 83 height 13
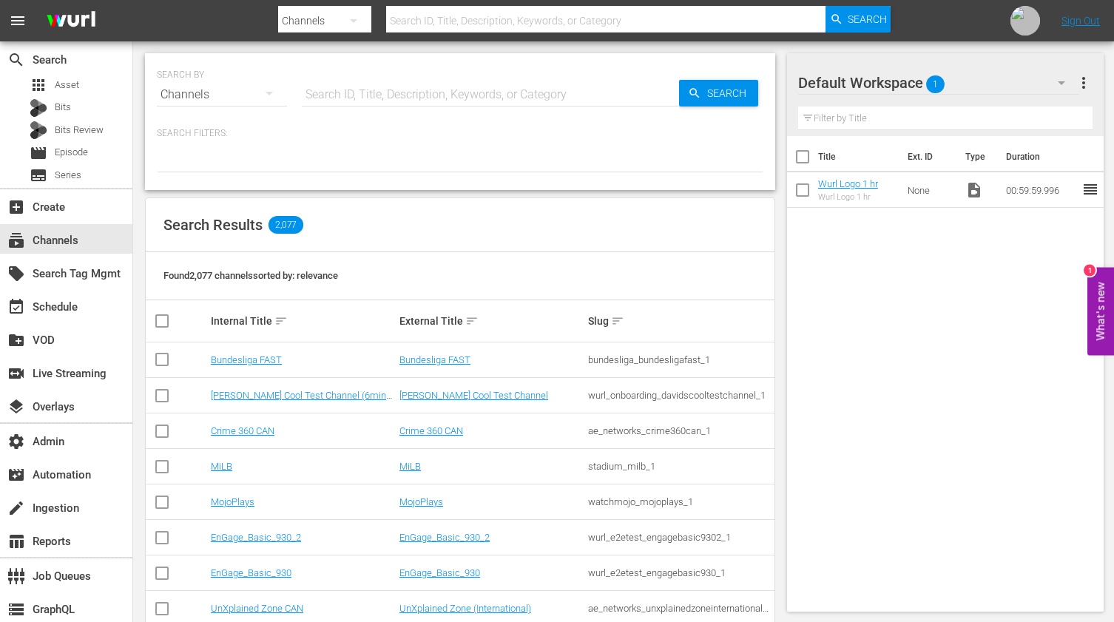
click at [493, 89] on input "text" at bounding box center [490, 94] width 377 height 35
paste input "bloomberg_bloombergoriginals_5"
type input "bloomberg_bloombergoriginals_5"
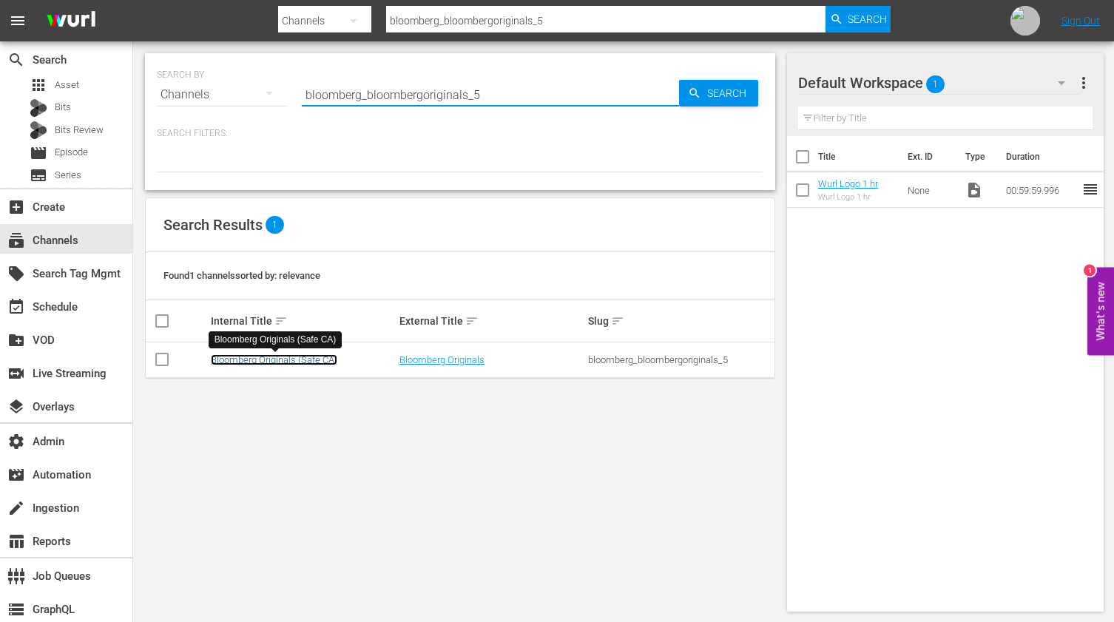
click at [296, 362] on link "Bloomberg Originals (Safe CA)" at bounding box center [274, 359] width 126 height 11
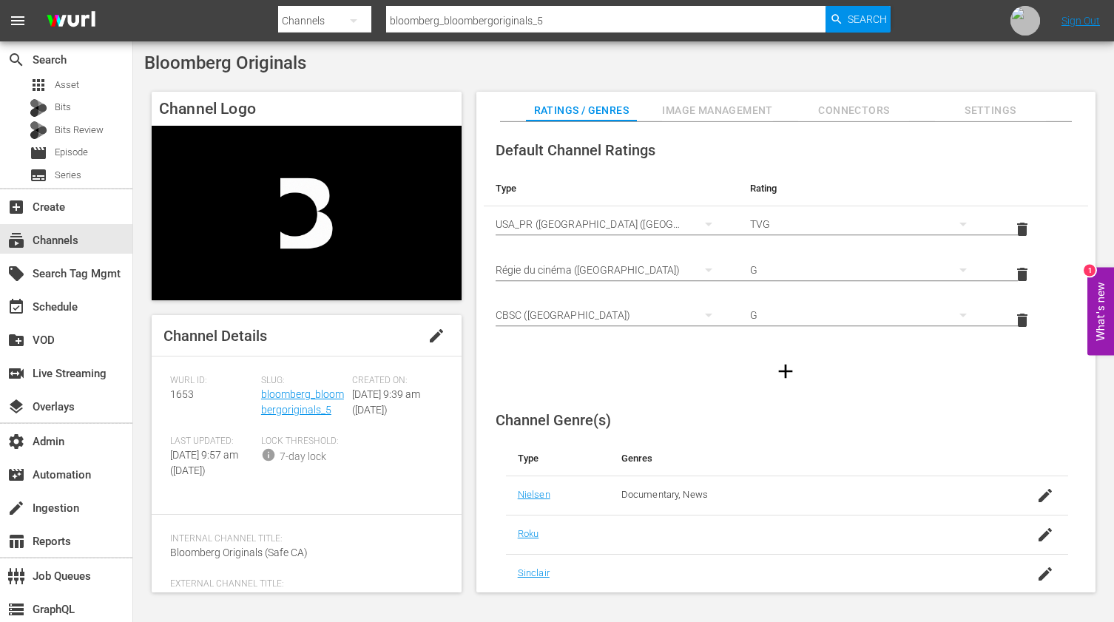
click at [725, 112] on span "Image Management" at bounding box center [717, 110] width 111 height 18
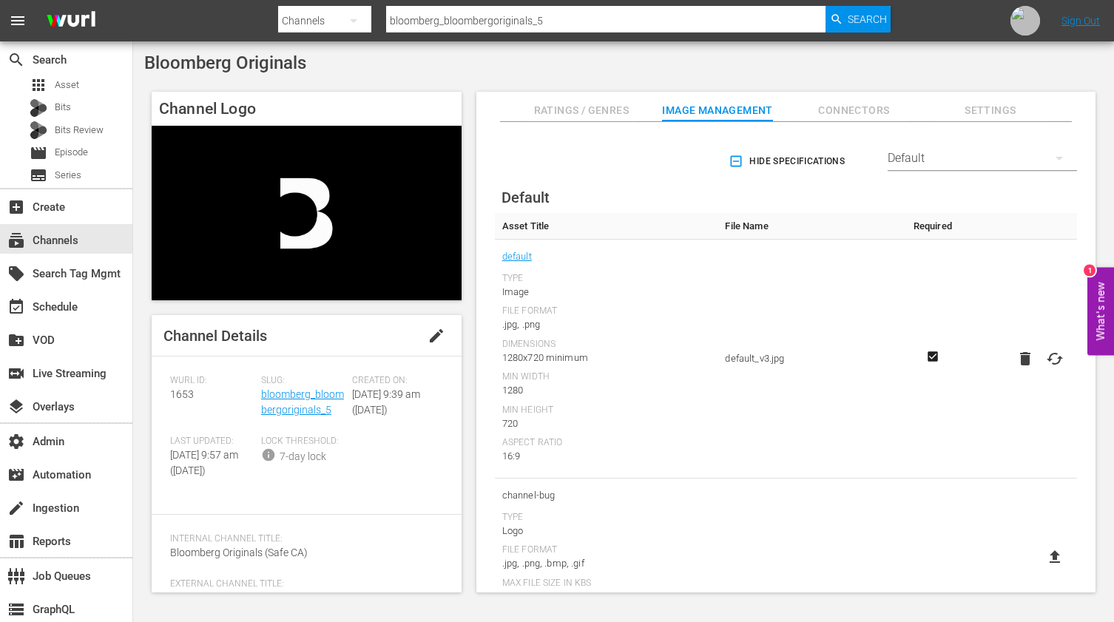
click at [938, 161] on div "Default" at bounding box center [981, 158] width 189 height 41
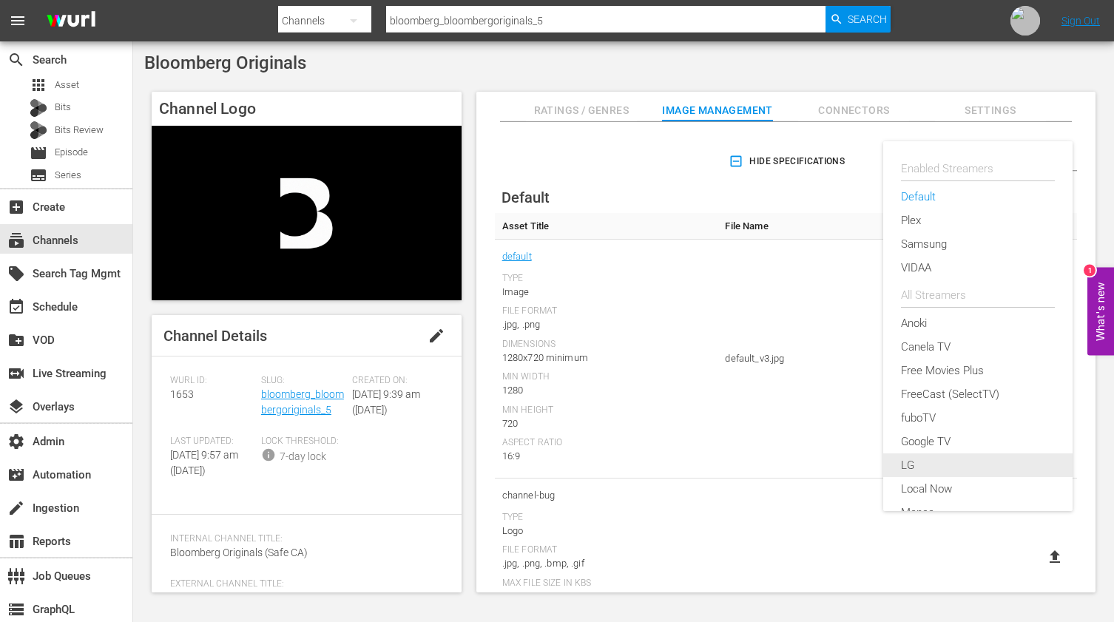
click at [919, 463] on div "LG" at bounding box center [978, 465] width 154 height 24
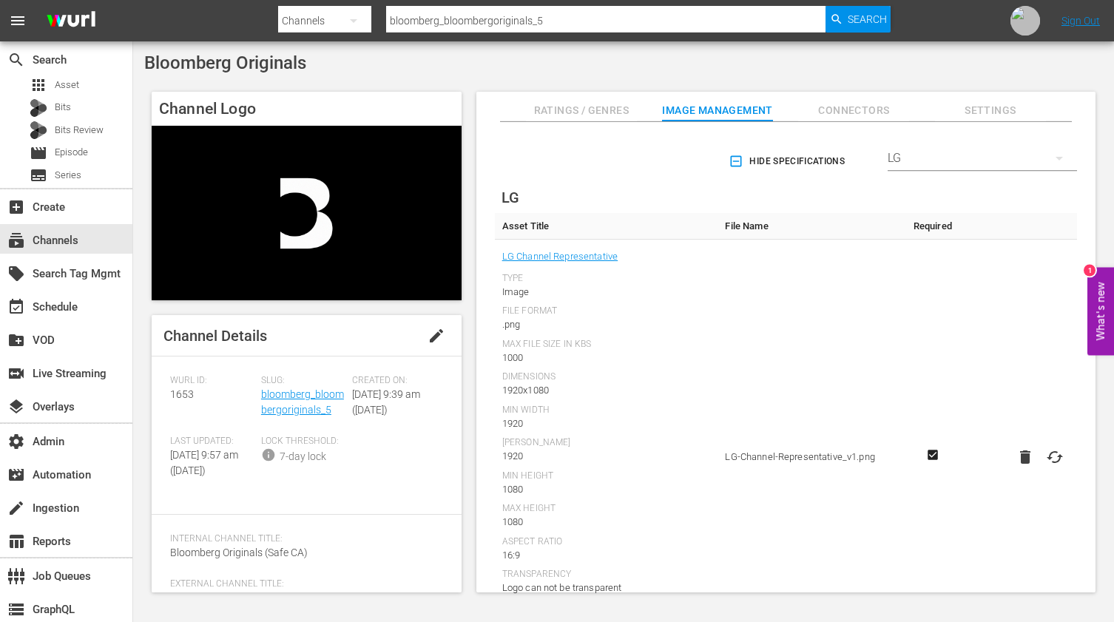
click at [730, 169] on button "Hide Specifications" at bounding box center [788, 161] width 125 height 41
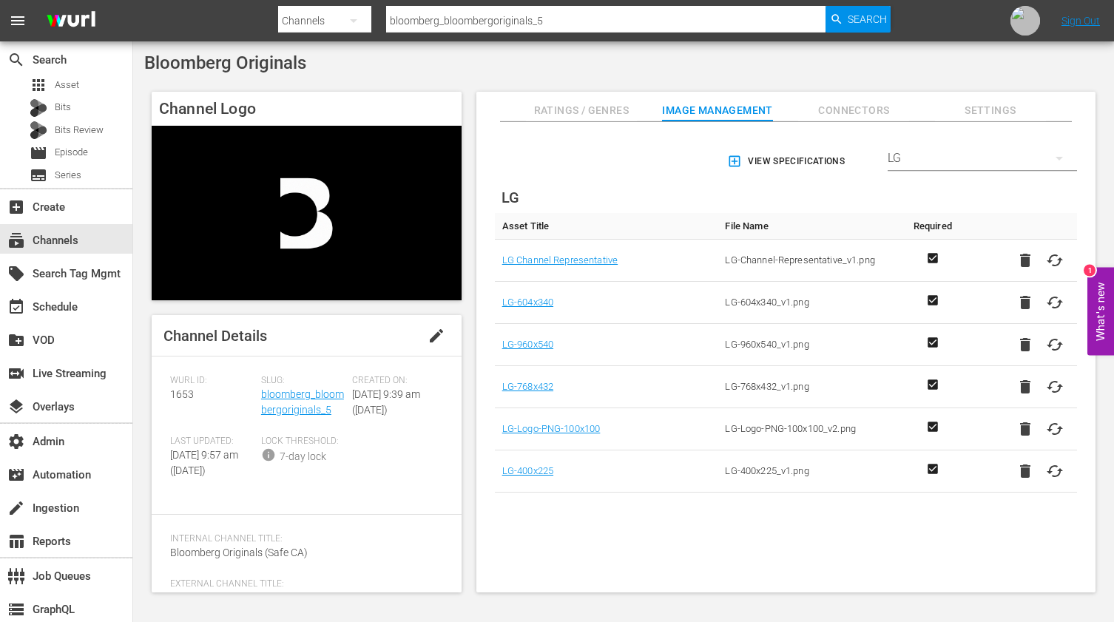
click at [676, 27] on input "bloomberg_bloombergoriginals_5" at bounding box center [605, 20] width 439 height 35
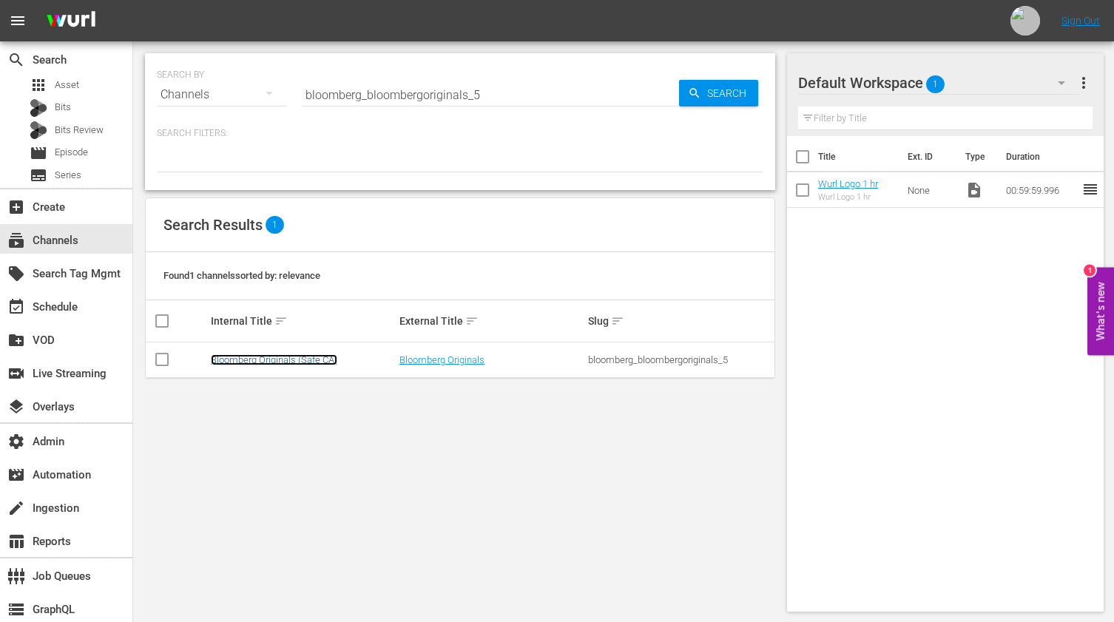
click at [287, 359] on link "Bloomberg Originals (Safe CA)" at bounding box center [274, 359] width 126 height 11
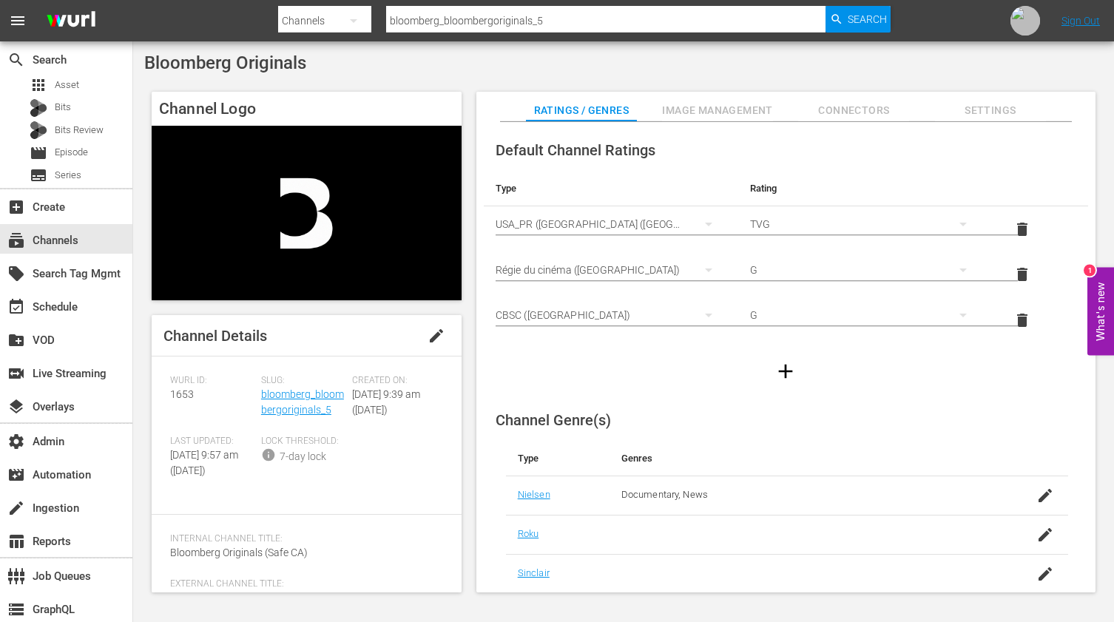
click at [720, 116] on span "Image Management" at bounding box center [717, 110] width 111 height 18
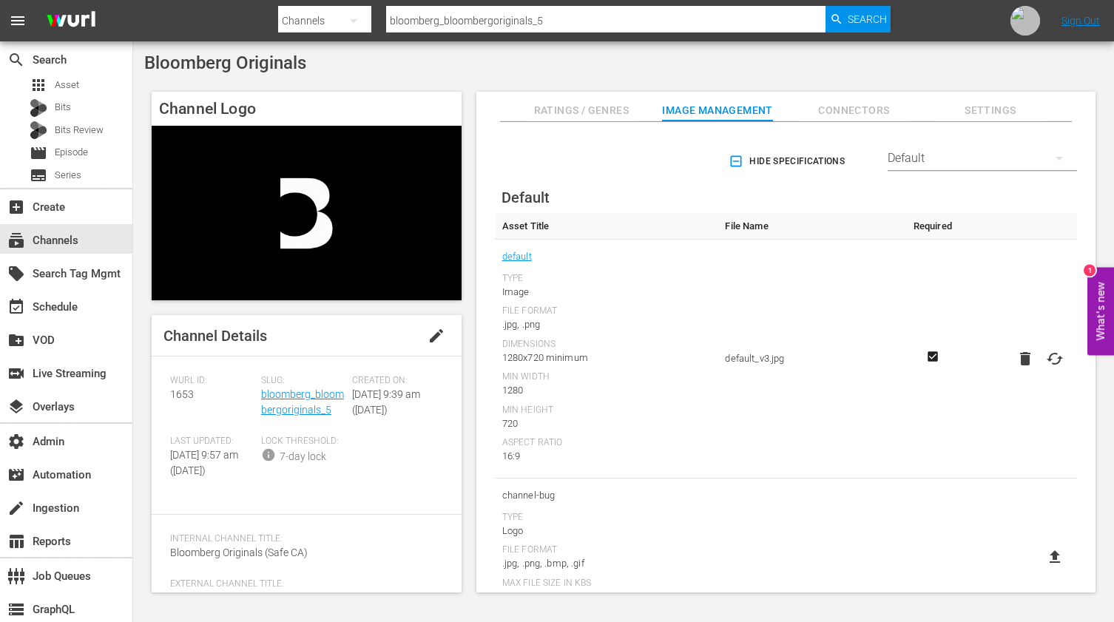
click at [932, 164] on div "Default" at bounding box center [981, 158] width 189 height 41
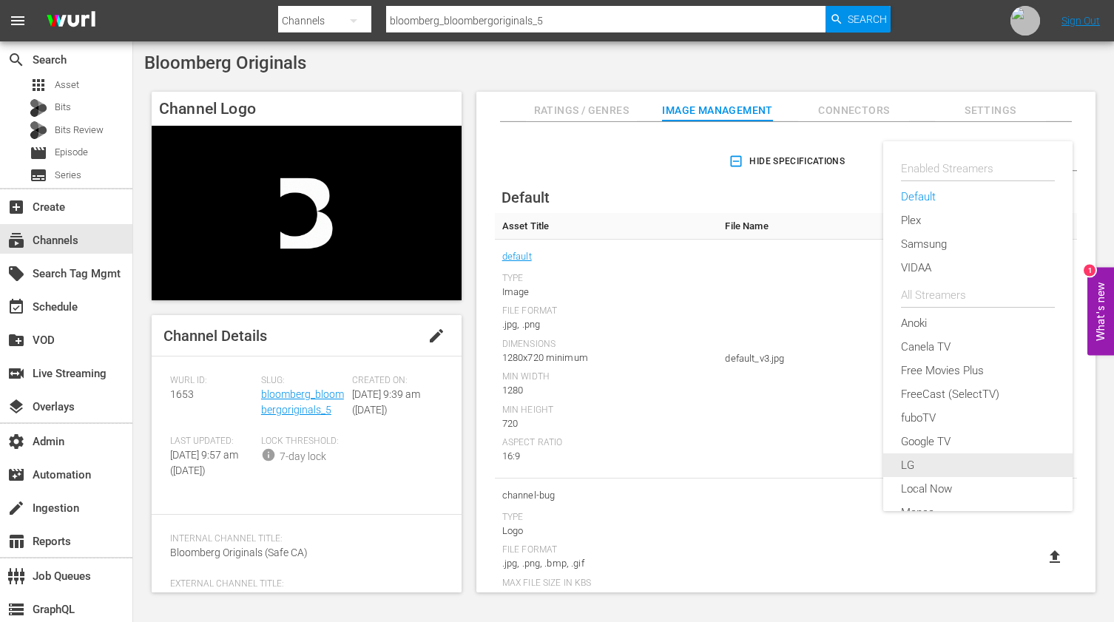
click at [919, 459] on div "LG" at bounding box center [978, 465] width 154 height 24
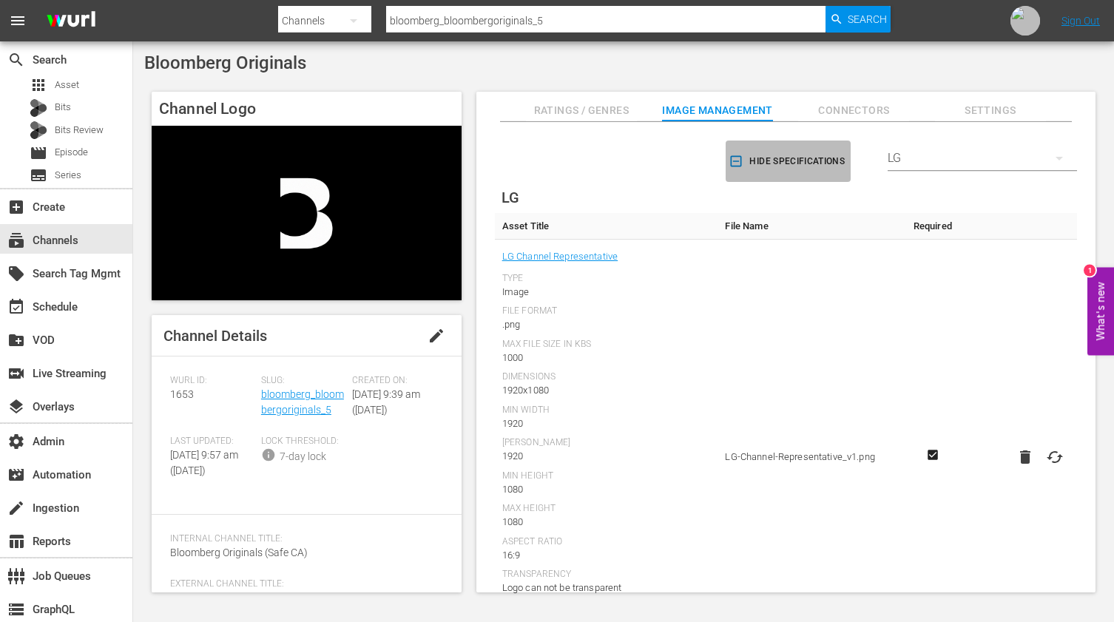
click at [772, 148] on button "Hide Specifications" at bounding box center [788, 161] width 125 height 41
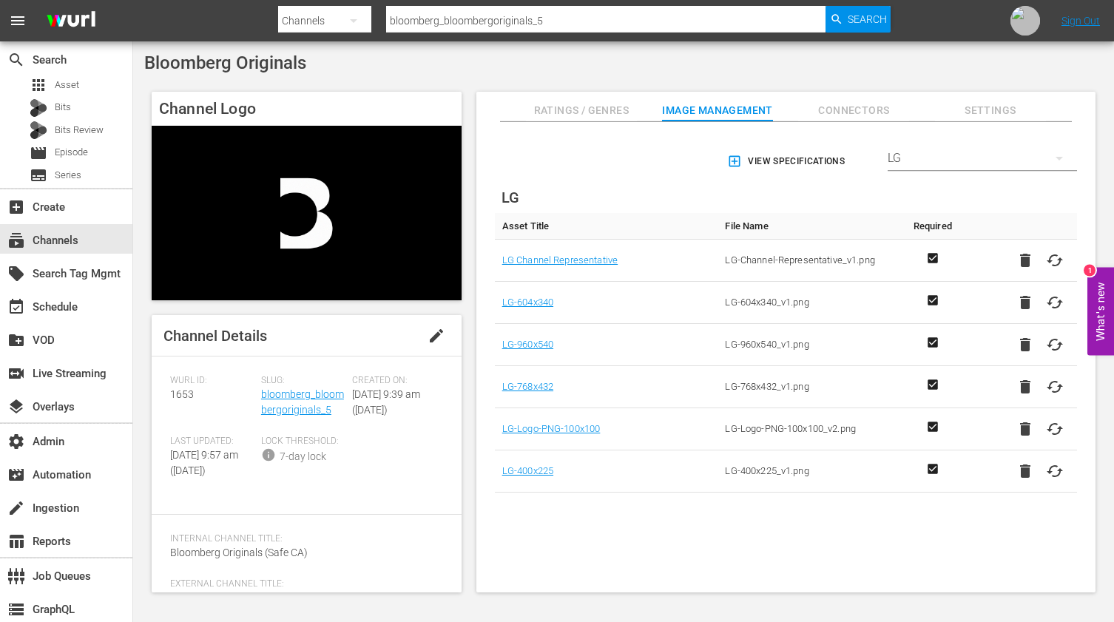
click at [606, 24] on input "bloomberg_bloombergoriginals_5" at bounding box center [605, 20] width 439 height 35
type input "bloomberg_bloombergoriginals_6"
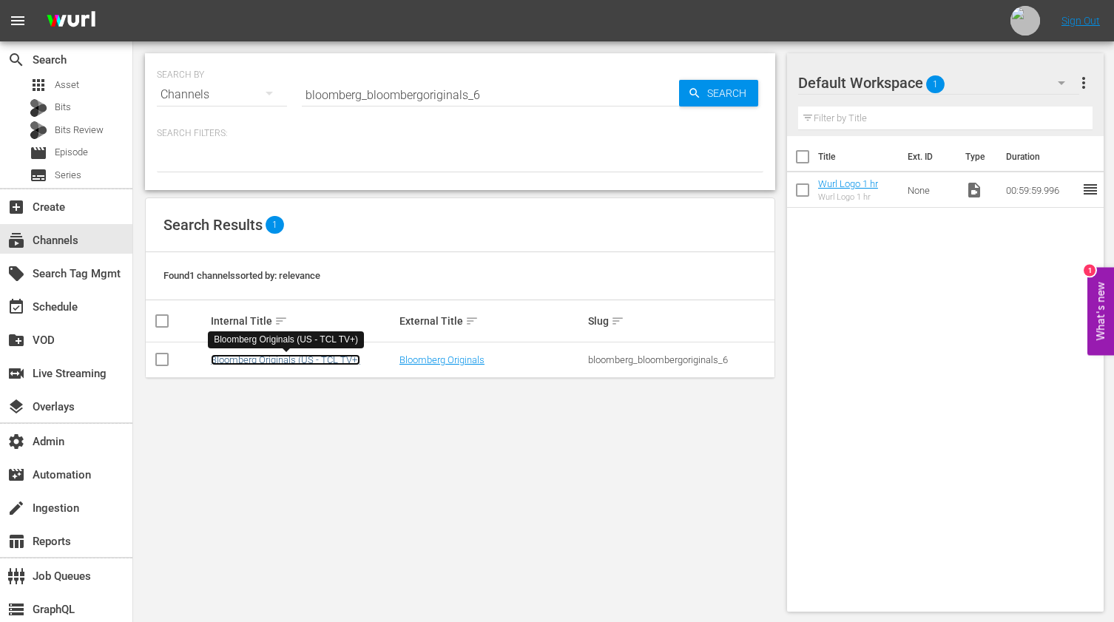
click at [311, 362] on link "Bloomberg Originals (US - TCL TV+)" at bounding box center [285, 359] width 149 height 11
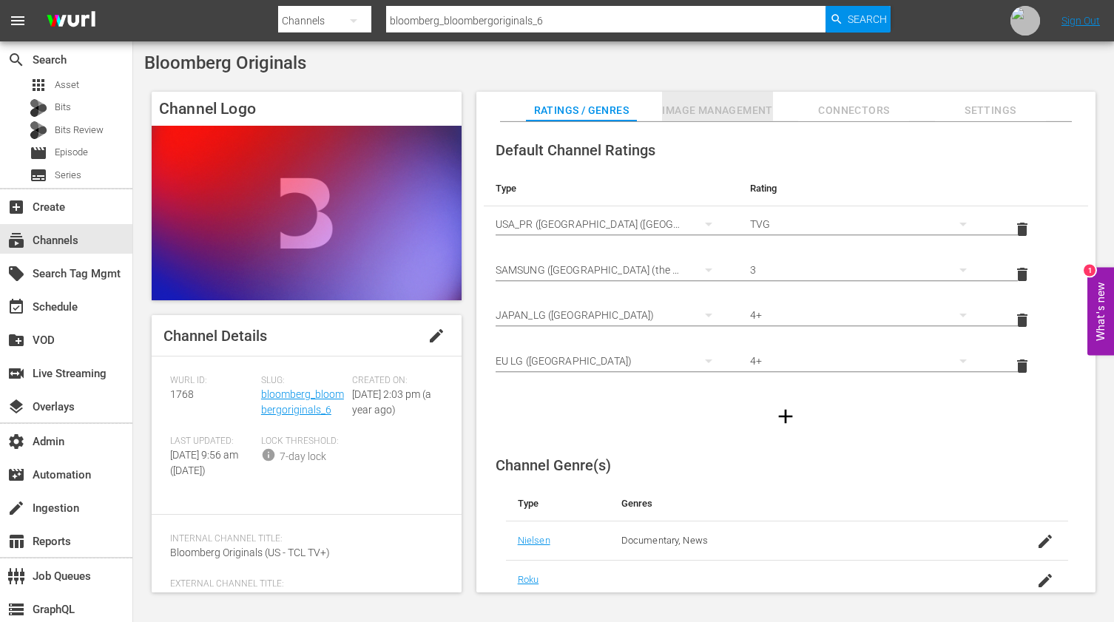
click at [698, 118] on span "Image Management" at bounding box center [717, 110] width 111 height 18
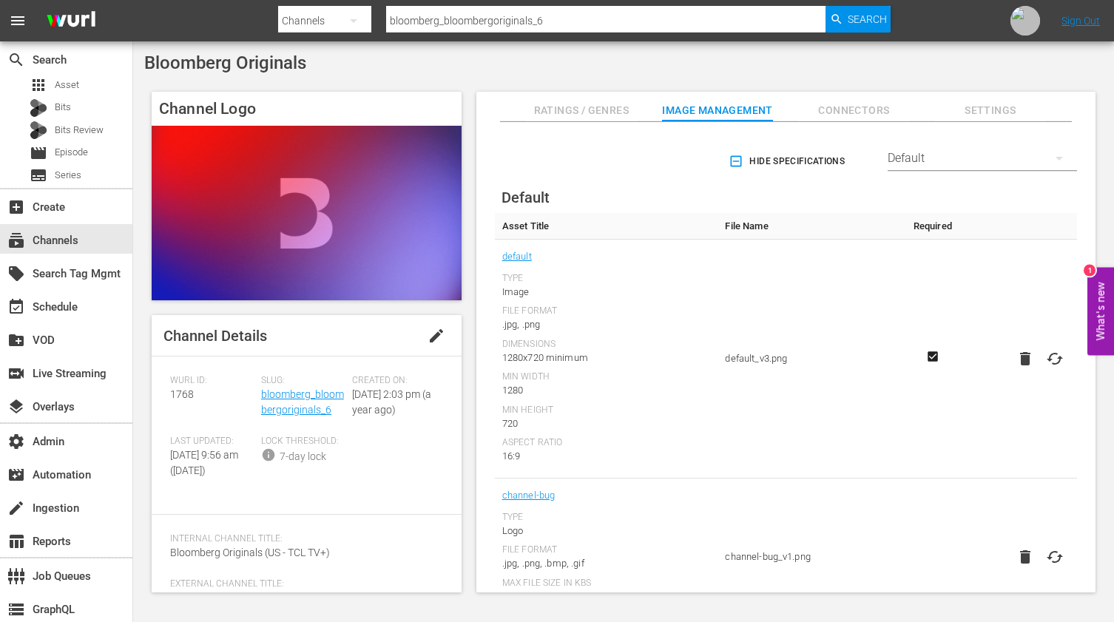
click at [962, 155] on div "Default" at bounding box center [981, 158] width 189 height 41
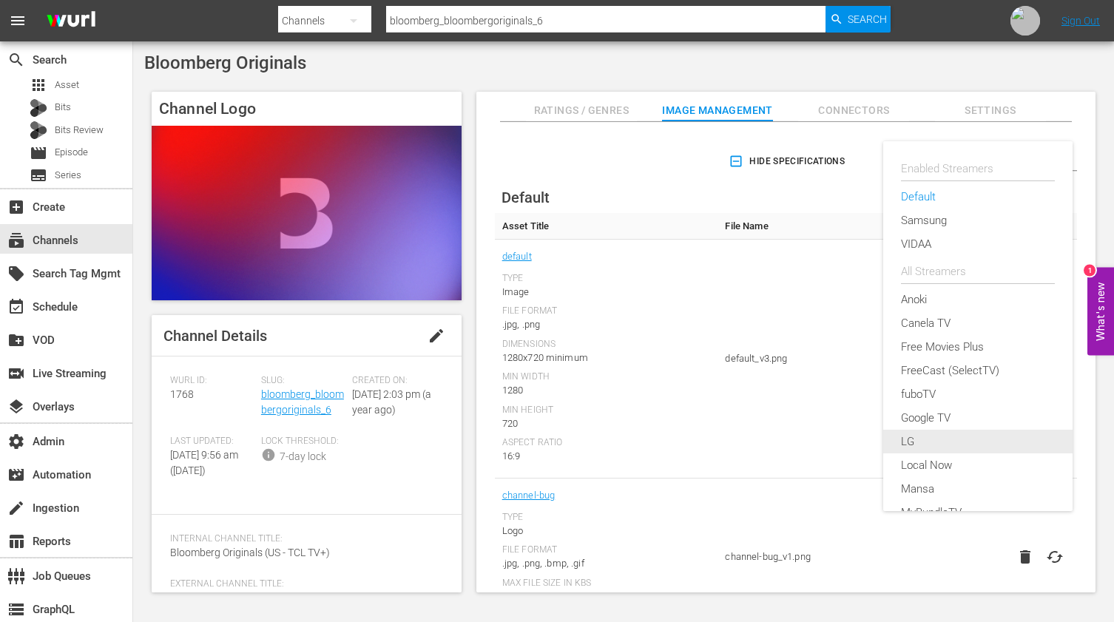
click at [933, 440] on div "LG" at bounding box center [978, 442] width 154 height 24
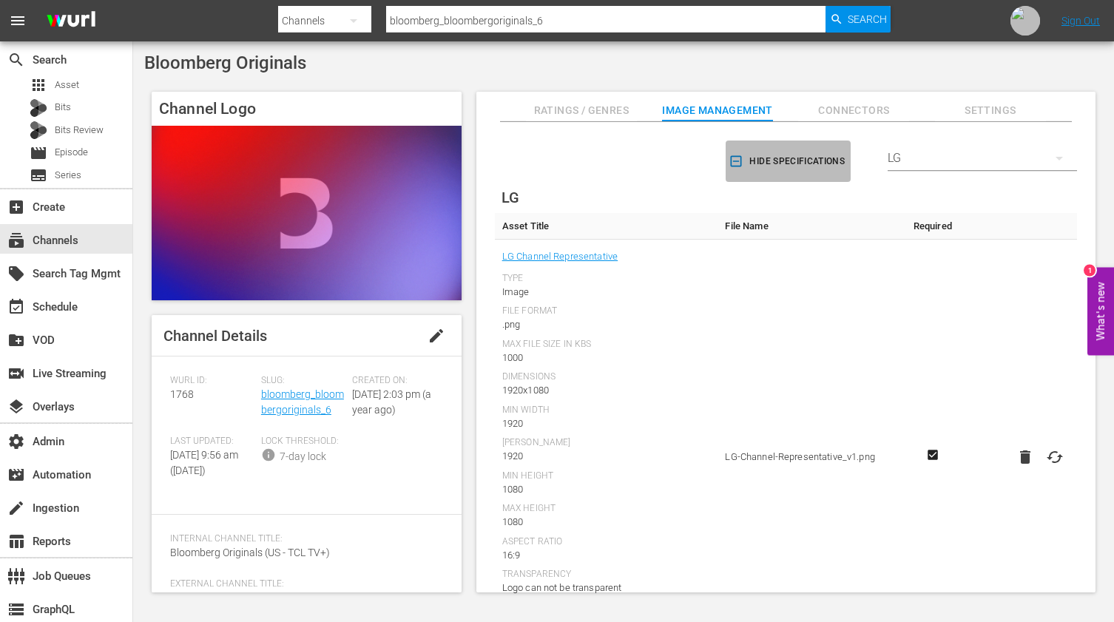
click at [732, 156] on icon "button" at bounding box center [735, 161] width 15 height 15
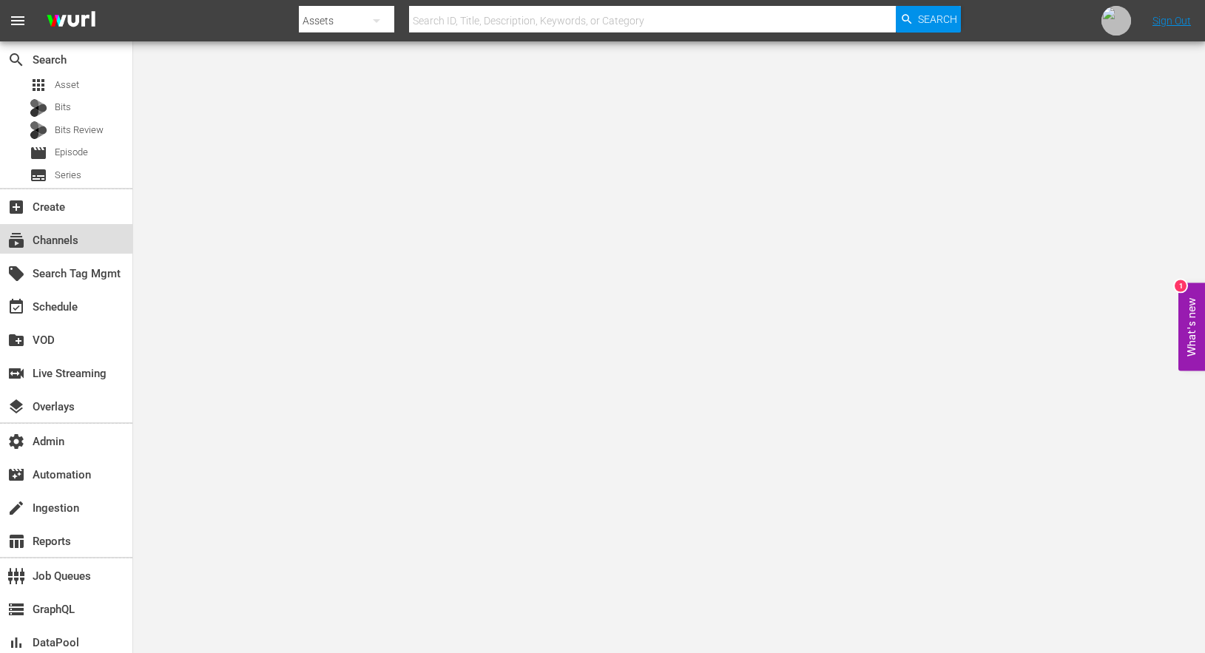
click at [83, 237] on div "subscriptions Channels" at bounding box center [66, 239] width 132 height 30
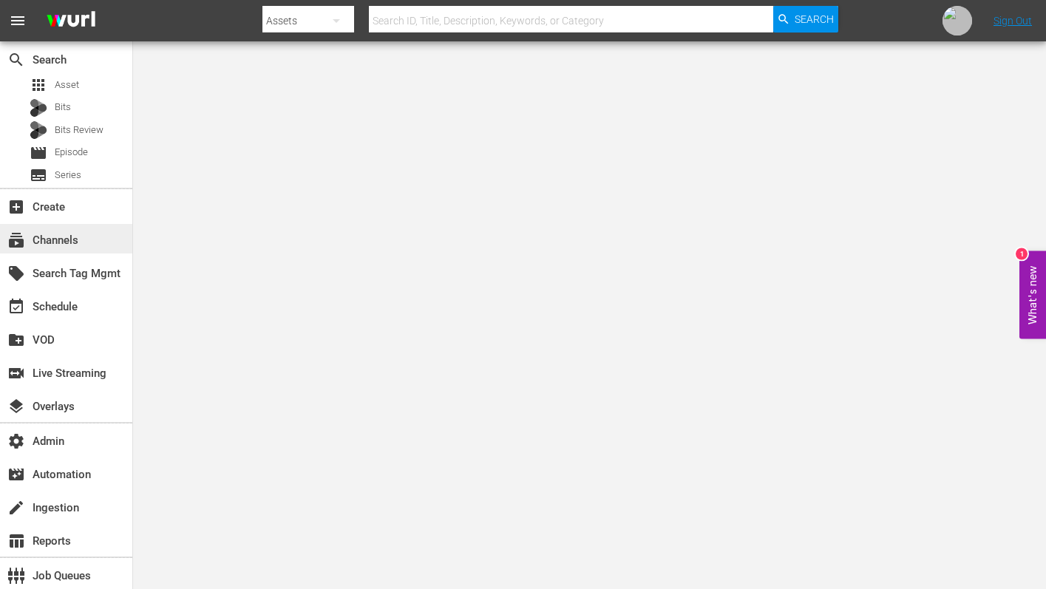
click at [73, 241] on div "subscriptions Channels" at bounding box center [41, 237] width 83 height 13
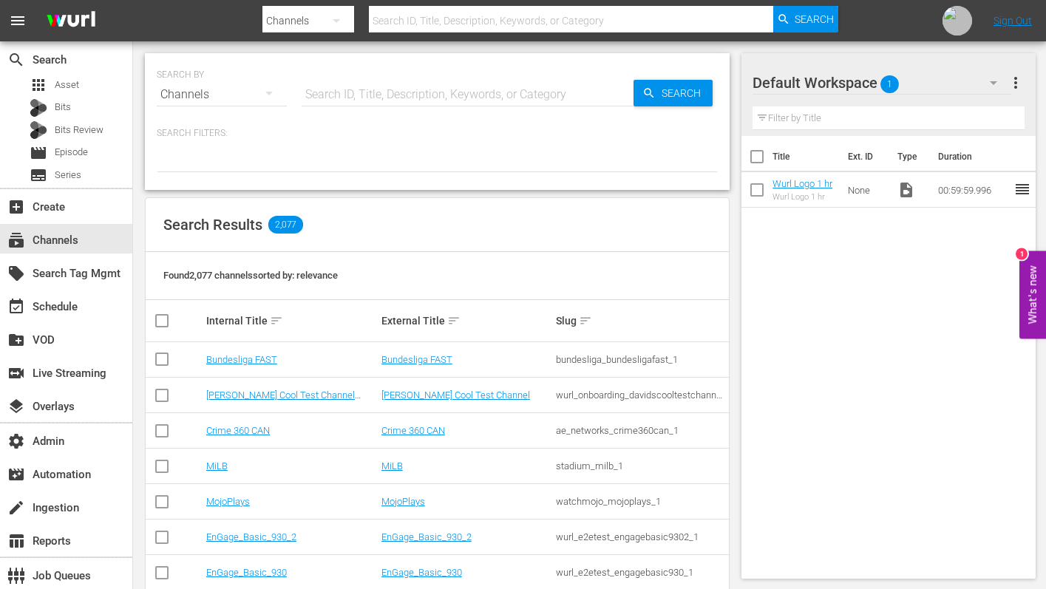
click at [450, 98] on input "text" at bounding box center [468, 94] width 332 height 35
paste input "bloomberg_quicktake_3"
type input "bloomberg_quicktake_3"
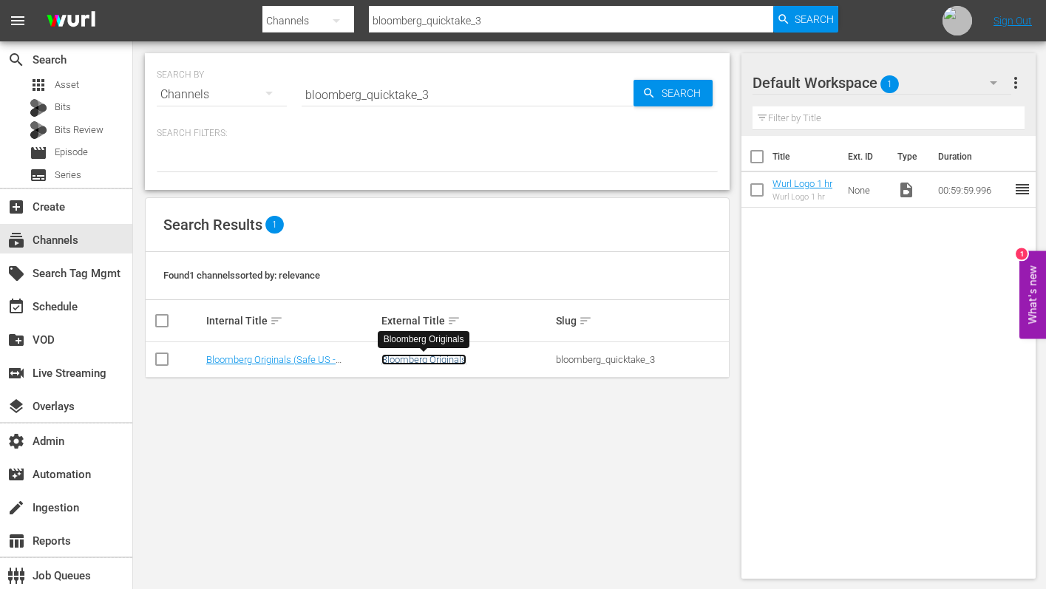
click at [443, 359] on link "Bloomberg Originals" at bounding box center [424, 359] width 85 height 11
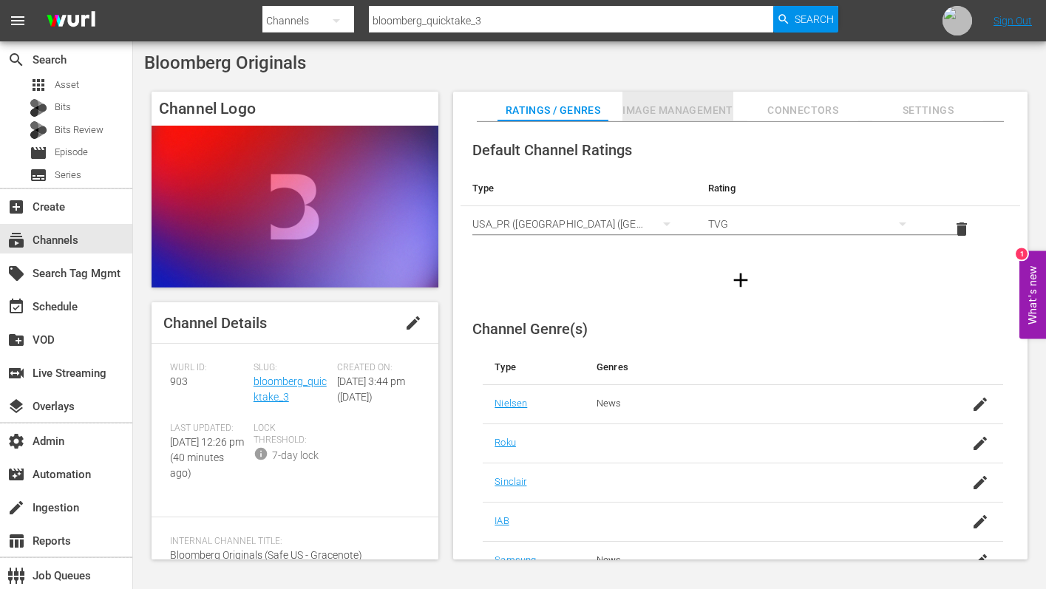
click at [686, 105] on span "Image Management" at bounding box center [678, 110] width 111 height 18
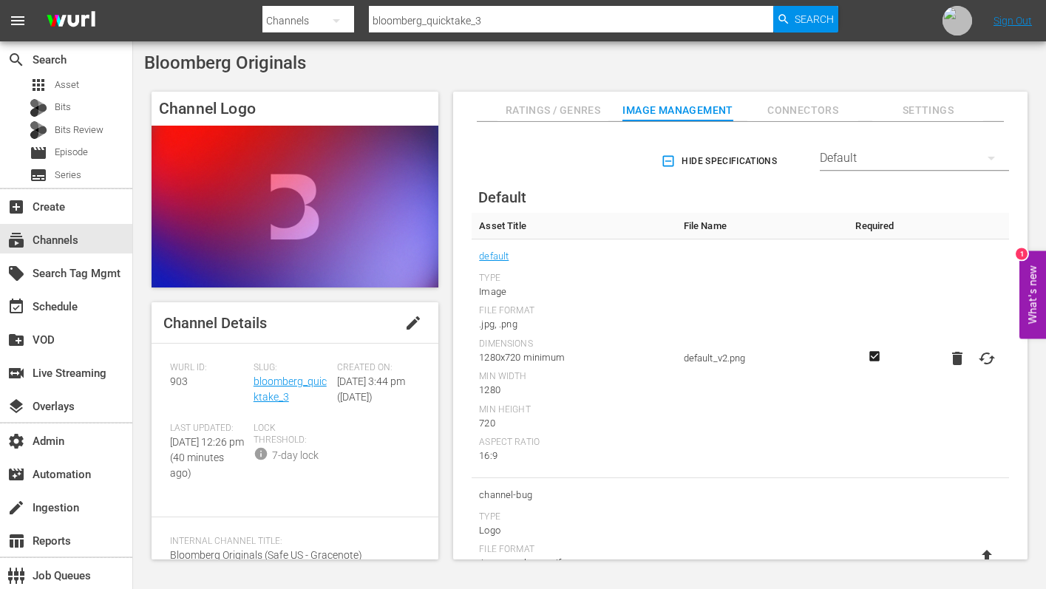
click at [926, 150] on div "Default" at bounding box center [914, 158] width 189 height 41
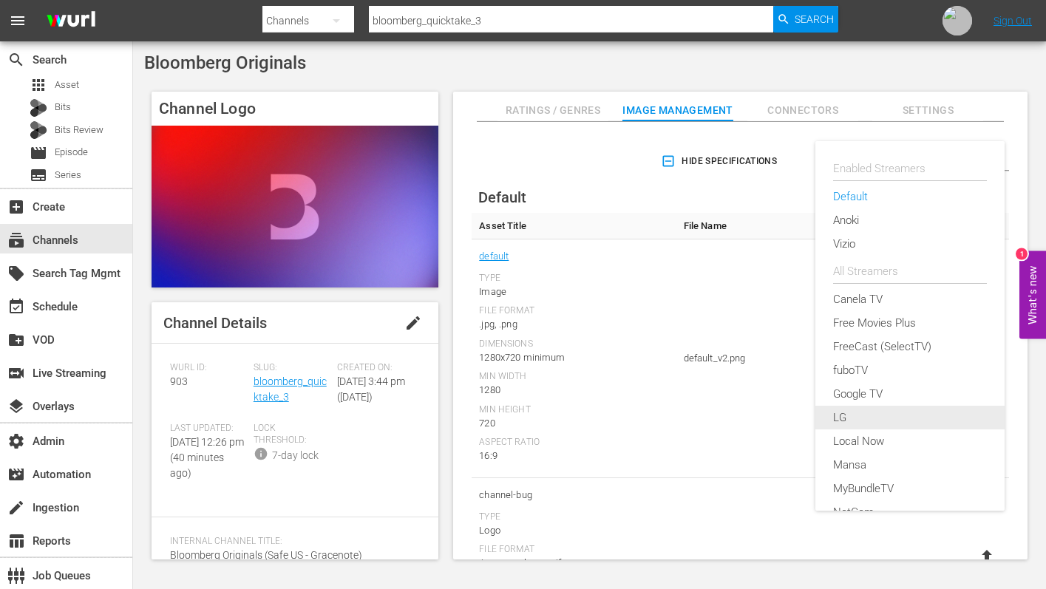
click at [855, 417] on div "LG" at bounding box center [911, 418] width 154 height 24
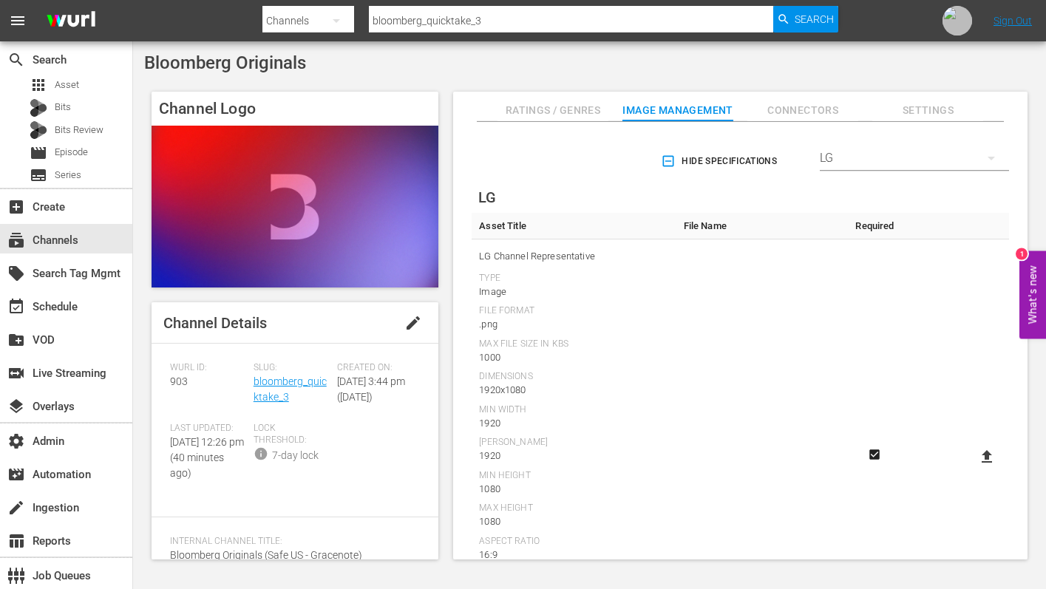
click at [669, 164] on icon "button" at bounding box center [668, 161] width 11 height 11
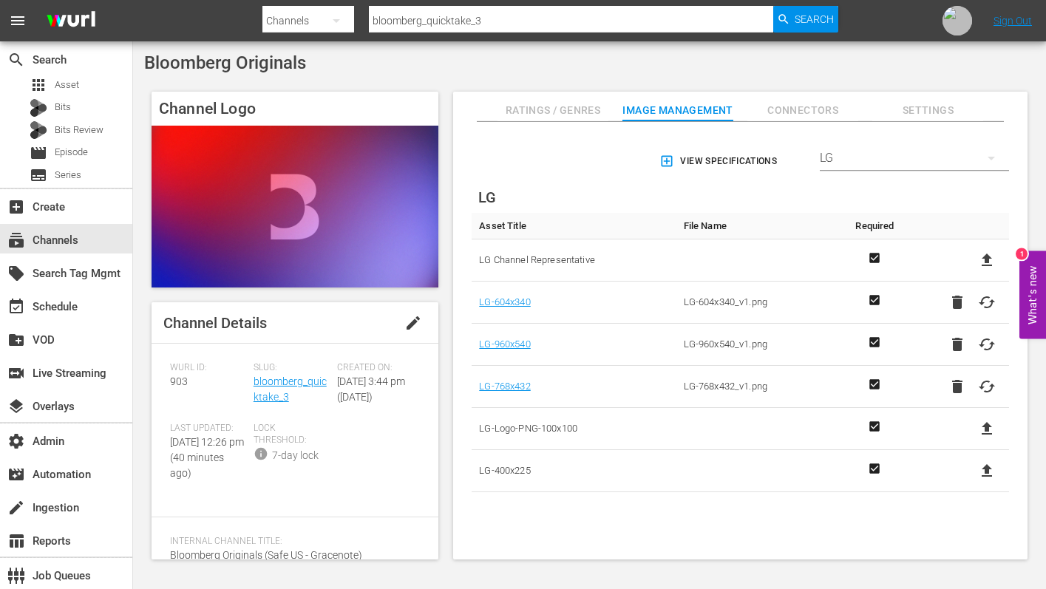
click at [982, 431] on icon at bounding box center [987, 428] width 10 height 13
click at [973, 442] on input "file" at bounding box center [973, 442] width 1 height 1
type input "C:\fakepath\LG-Logo-PNG-100x100.png"
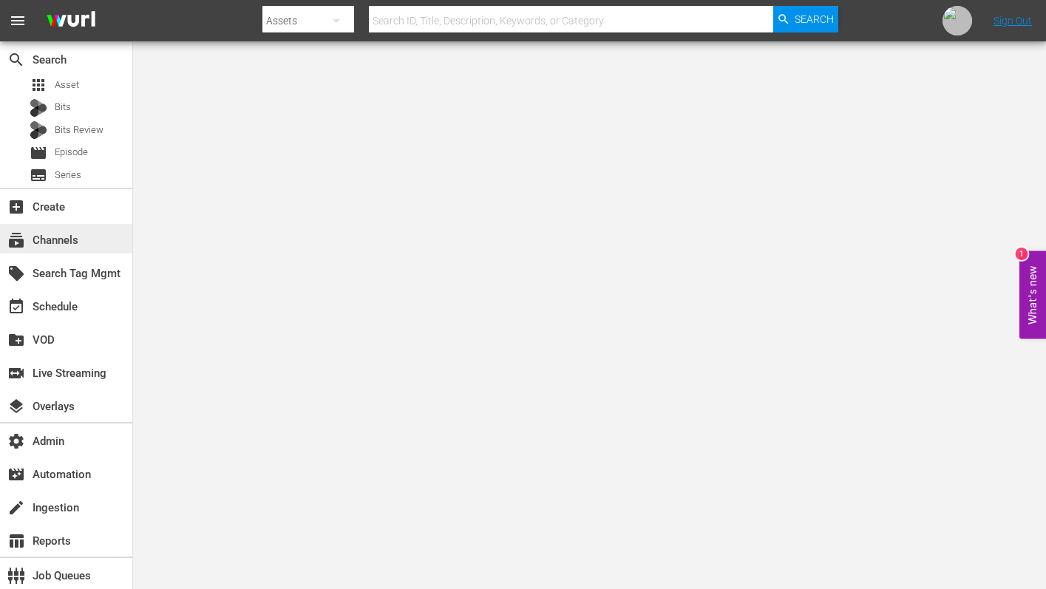
click at [66, 245] on div "subscriptions Channels" at bounding box center [41, 237] width 83 height 13
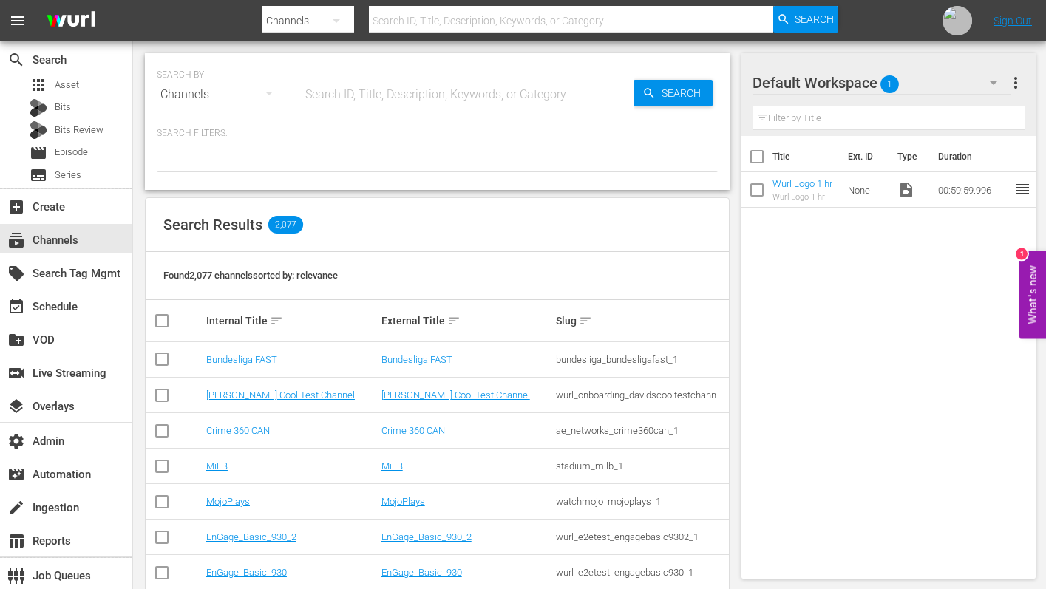
click at [379, 89] on input "text" at bounding box center [468, 94] width 332 height 35
paste input "bloomberg_quicktake_3"
type input "bloomberg_quicktake_3"
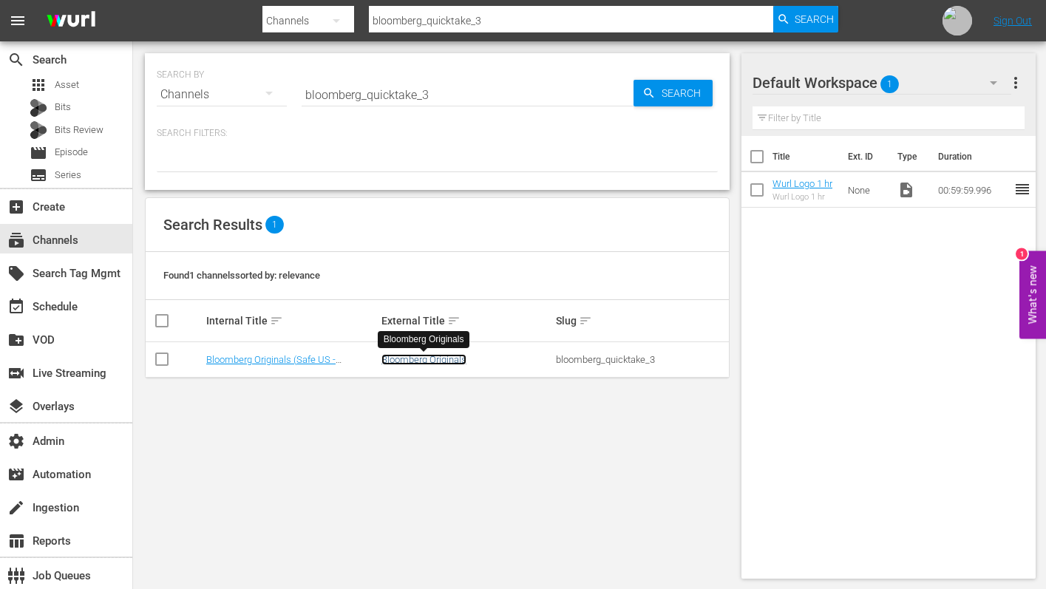
click at [454, 360] on link "Bloomberg Originals" at bounding box center [424, 359] width 85 height 11
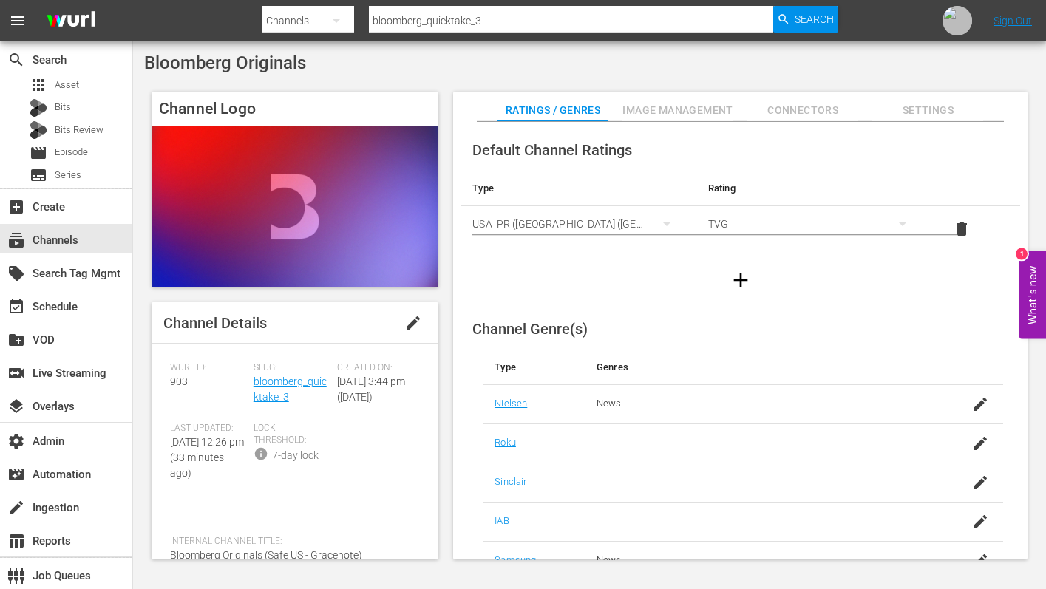
click at [722, 111] on span "Image Management" at bounding box center [678, 110] width 111 height 18
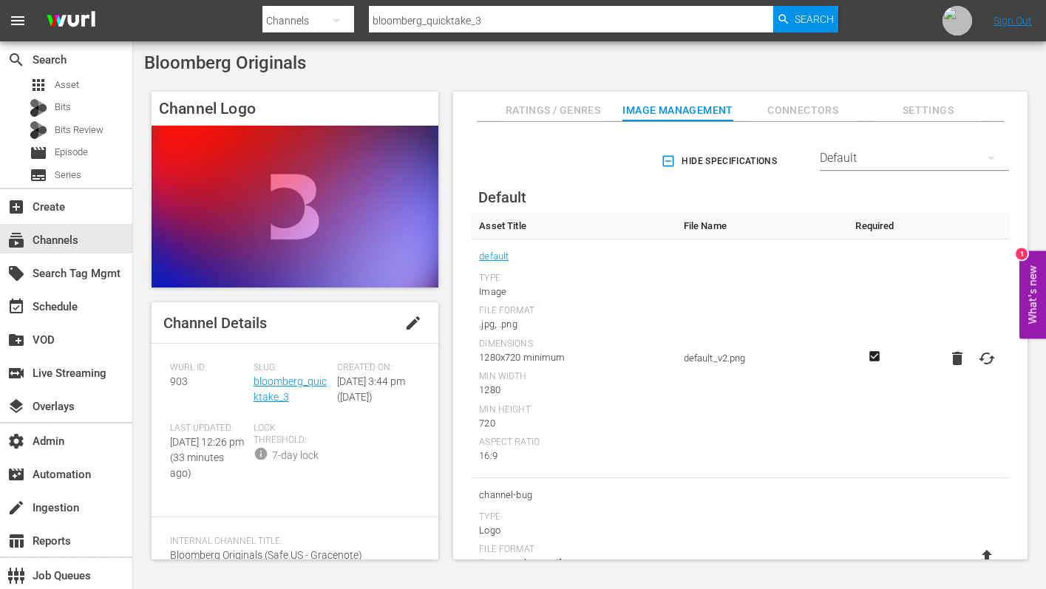
click at [940, 155] on div "Default" at bounding box center [914, 158] width 189 height 41
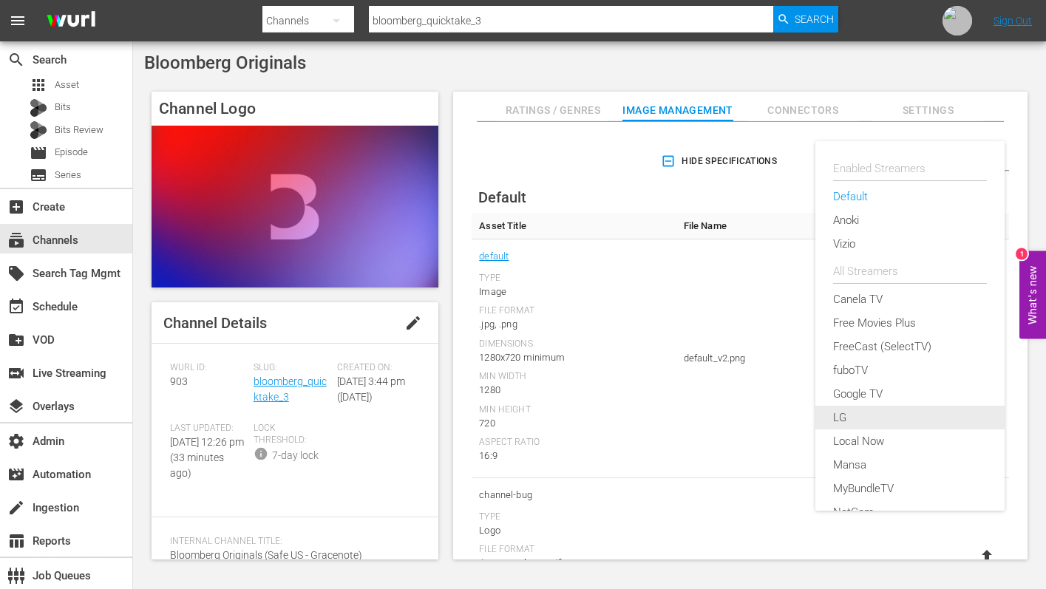
click at [861, 422] on div "LG" at bounding box center [911, 418] width 154 height 24
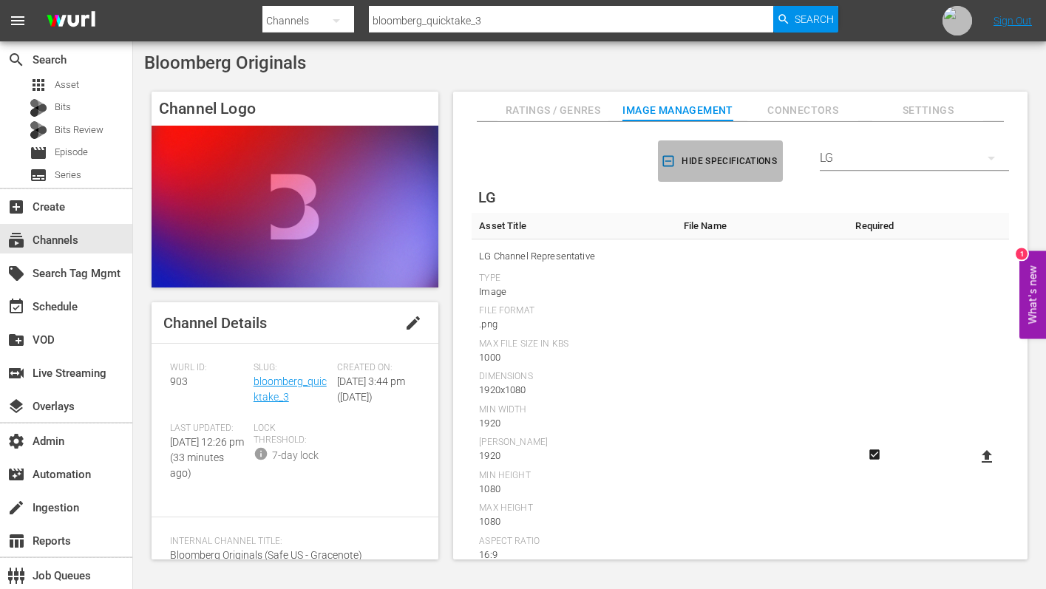
click at [663, 161] on icon "button" at bounding box center [668, 161] width 11 height 11
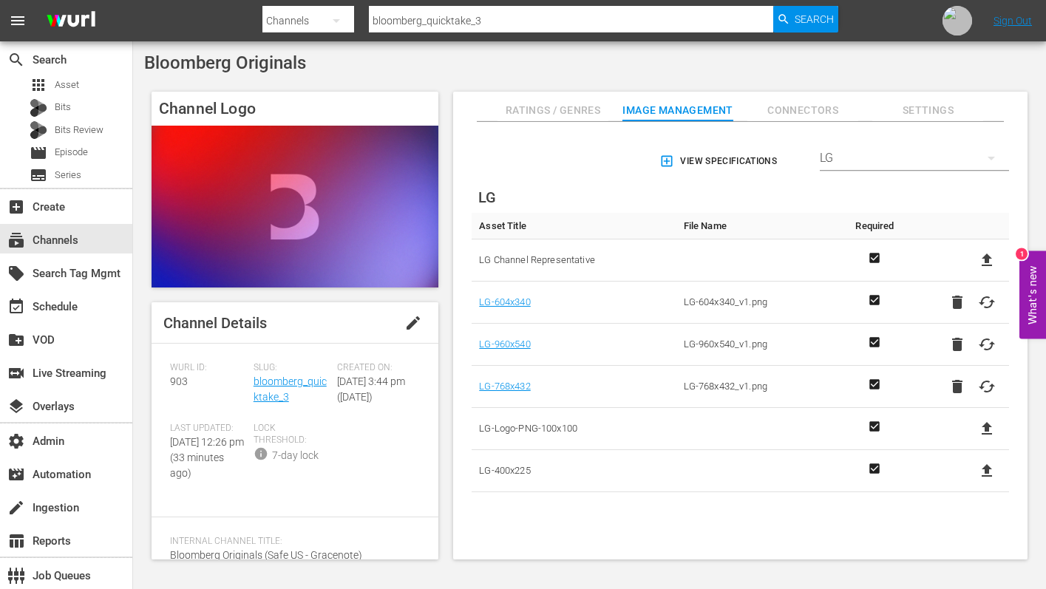
click at [595, 20] on input "bloomberg_quicktake_3" at bounding box center [571, 20] width 405 height 35
paste input "bloombergoriginals_6"
type input "bloomberg_bloombergoriginals_6"
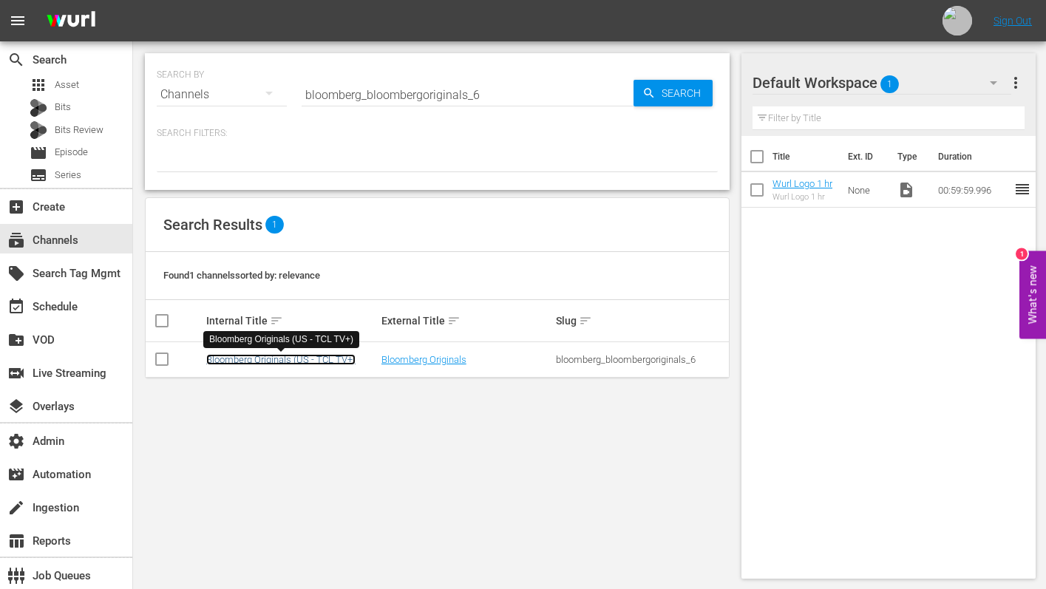
click at [328, 361] on link "Bloomberg Originals (US - TCL TV+)" at bounding box center [280, 359] width 149 height 11
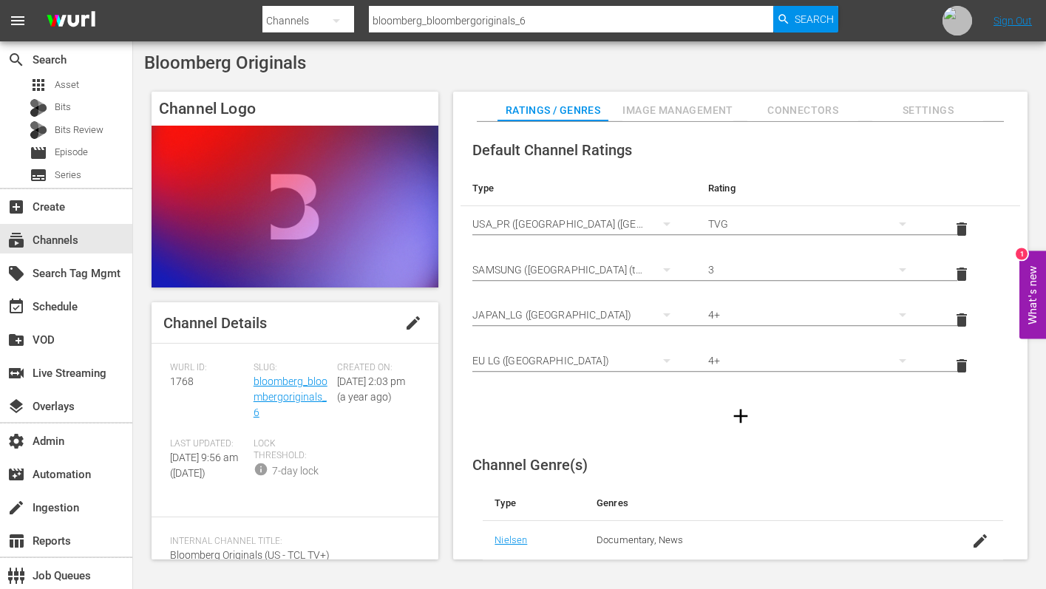
click at [701, 111] on span "Image Management" at bounding box center [678, 110] width 111 height 18
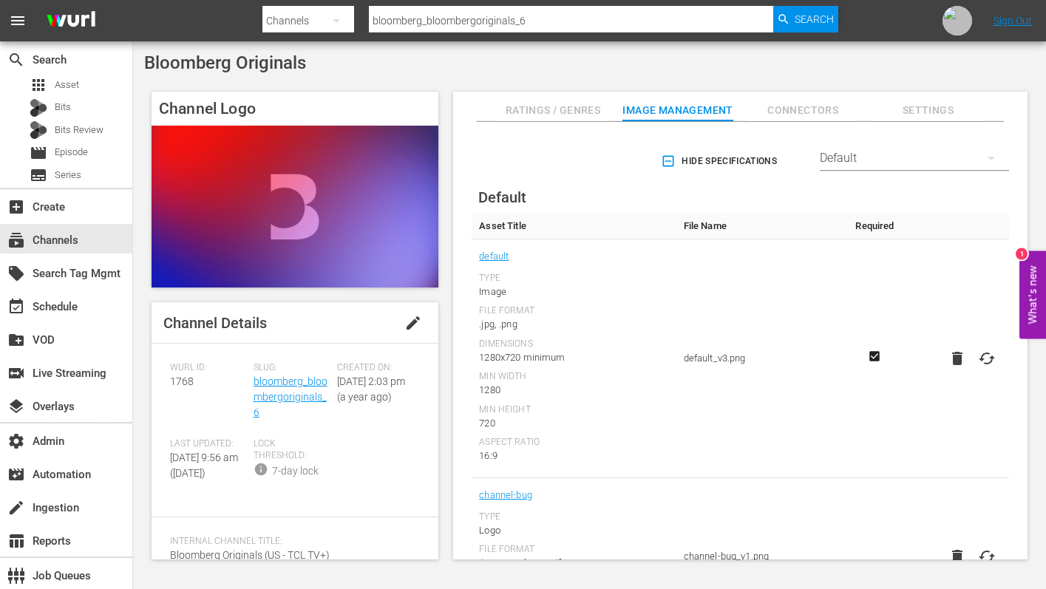
click at [880, 164] on div "Default" at bounding box center [914, 158] width 189 height 41
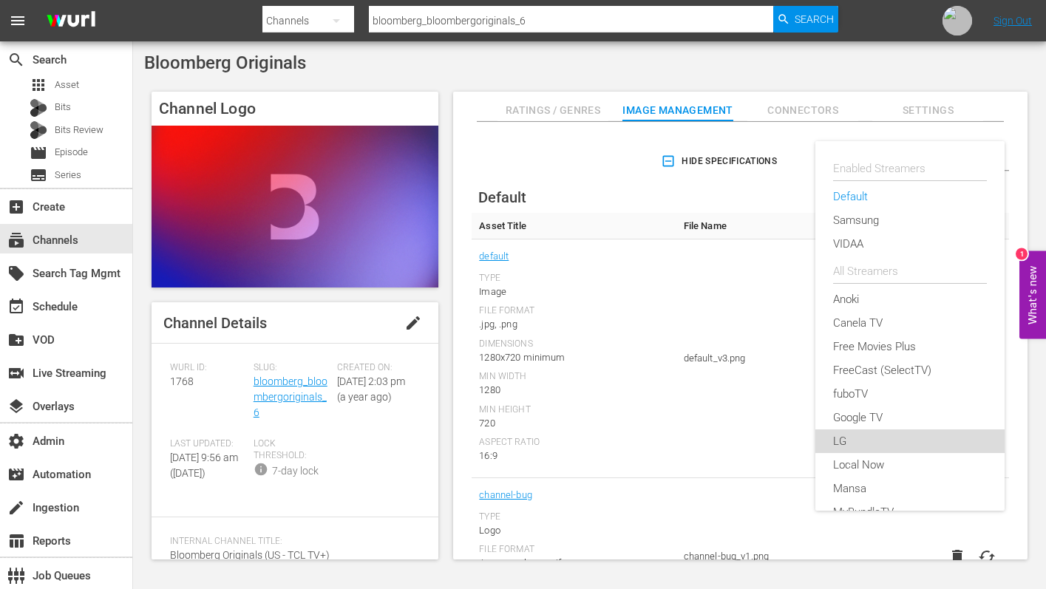
click at [853, 445] on div "LG" at bounding box center [911, 442] width 154 height 24
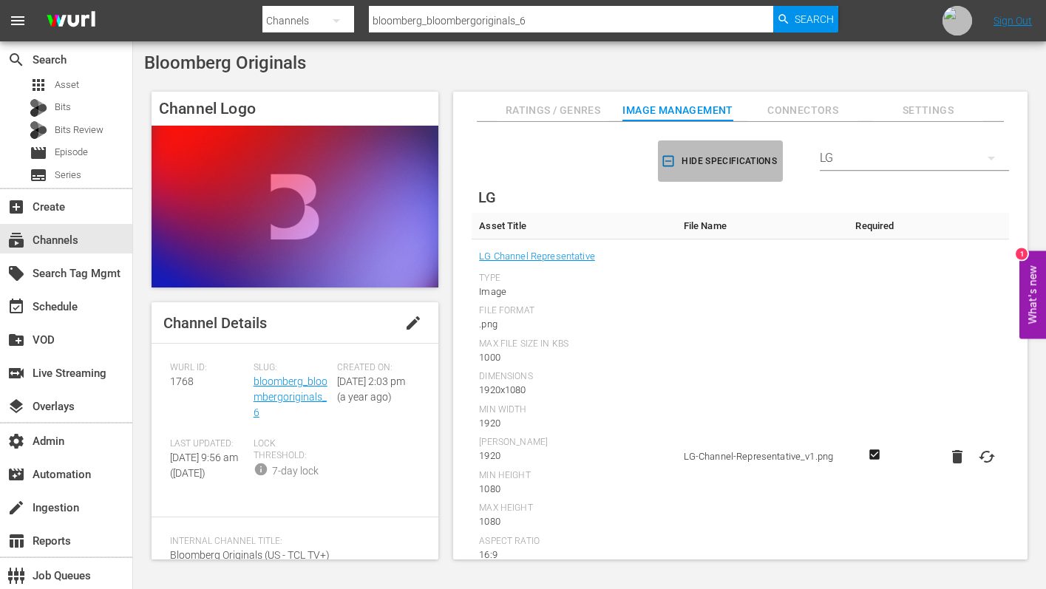
click at [666, 154] on icon "button" at bounding box center [668, 161] width 15 height 15
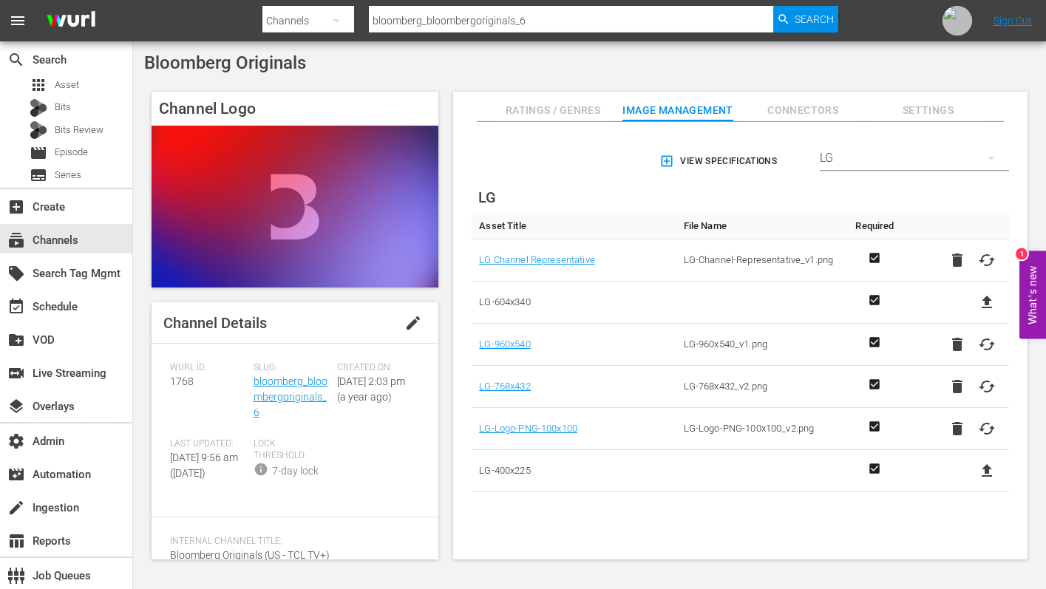
click at [581, 17] on input "bloomberg_bloombergoriginals_6" at bounding box center [571, 20] width 405 height 35
click at [555, 24] on input "bloomberg_bloombergoriginals_6" at bounding box center [571, 20] width 405 height 35
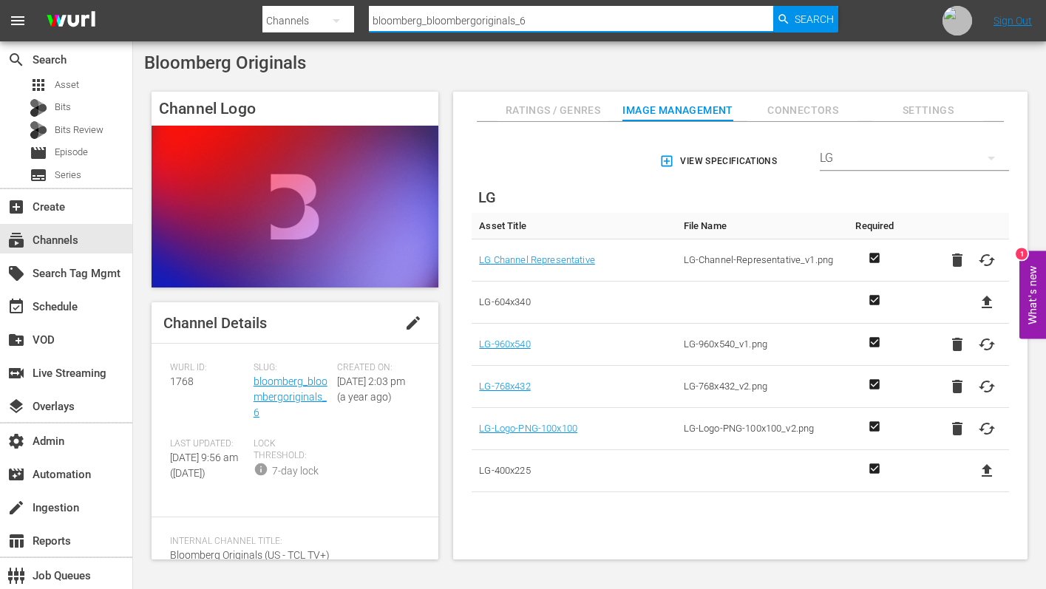
click at [555, 24] on input "bloomberg_bloombergoriginals_6" at bounding box center [571, 20] width 405 height 35
click at [600, 21] on input "bloomberg_bloombergoriginals_6" at bounding box center [571, 20] width 405 height 35
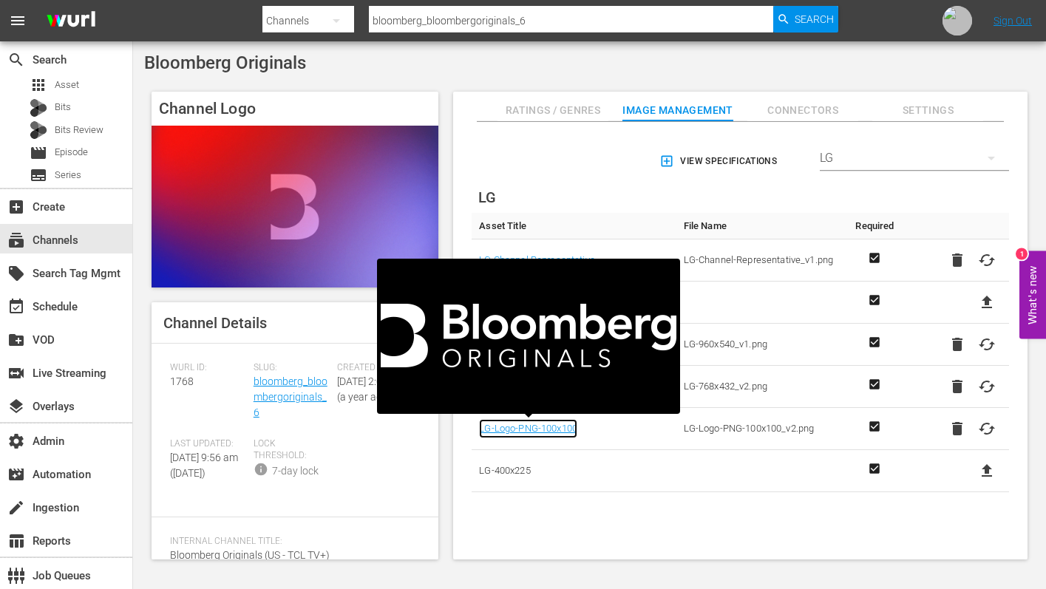
click at [526, 427] on link "LG-Logo-PNG-100x100" at bounding box center [528, 428] width 98 height 19
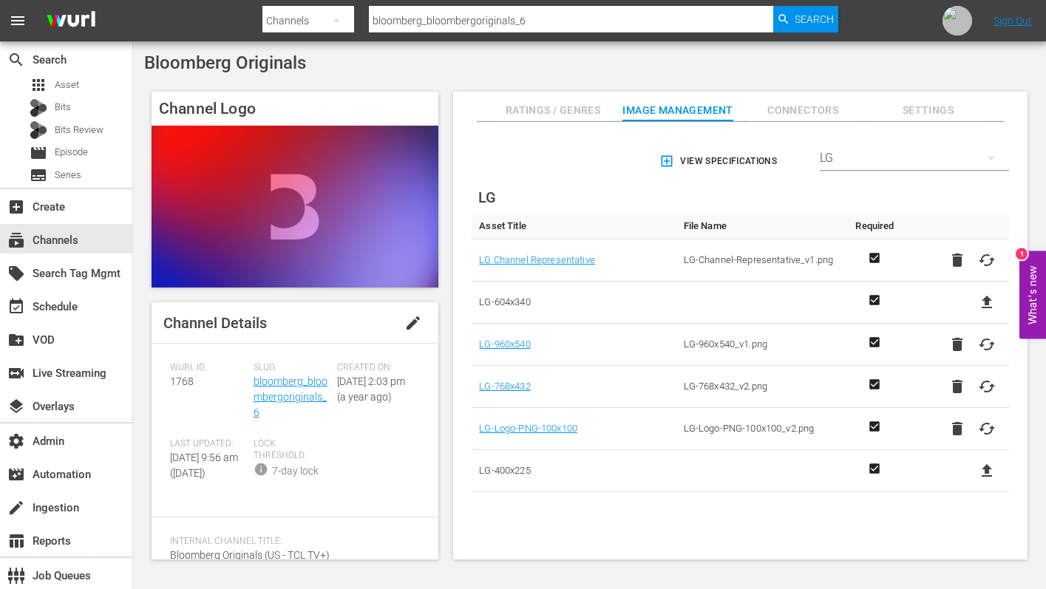
click at [517, 20] on input "bloomberg_bloombergoriginals_6" at bounding box center [571, 20] width 405 height 35
drag, startPoint x: 586, startPoint y: 428, endPoint x: 473, endPoint y: 425, distance: 113.2
click at [473, 426] on td "LG-Logo-PNG-100x100" at bounding box center [574, 429] width 204 height 42
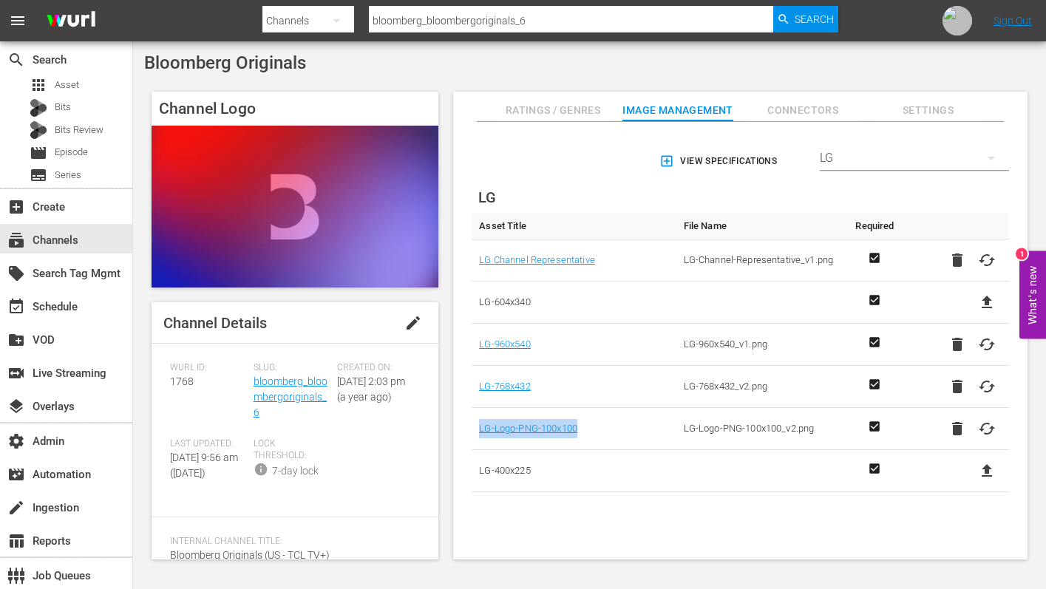
copy link "LG-Logo-PNG-100x100"
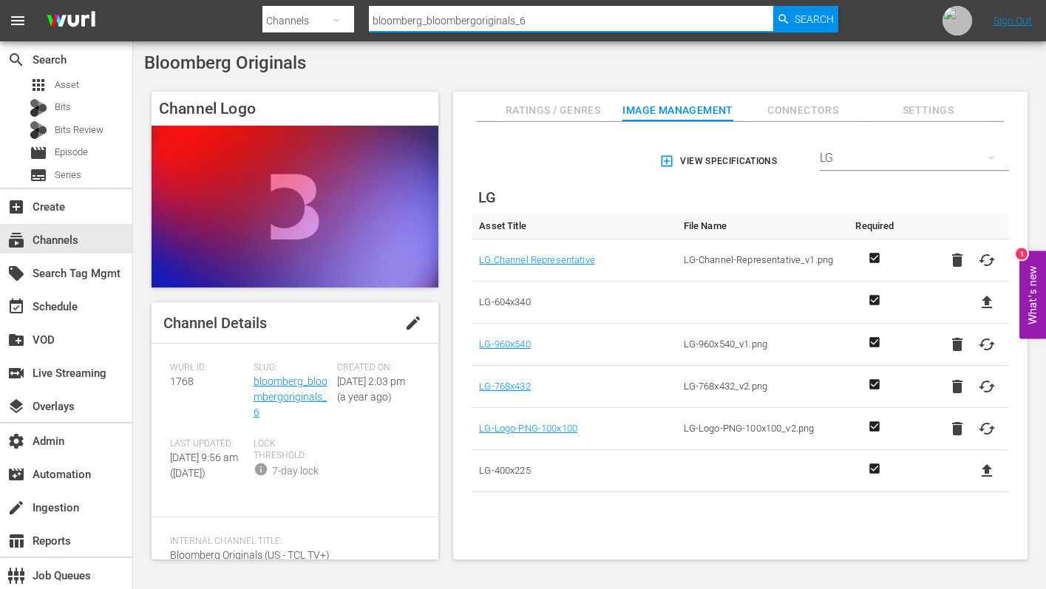
click at [558, 24] on input "bloomberg_bloombergoriginals_6" at bounding box center [571, 20] width 405 height 35
type input "bloomberg_bloombergoriginals_3"
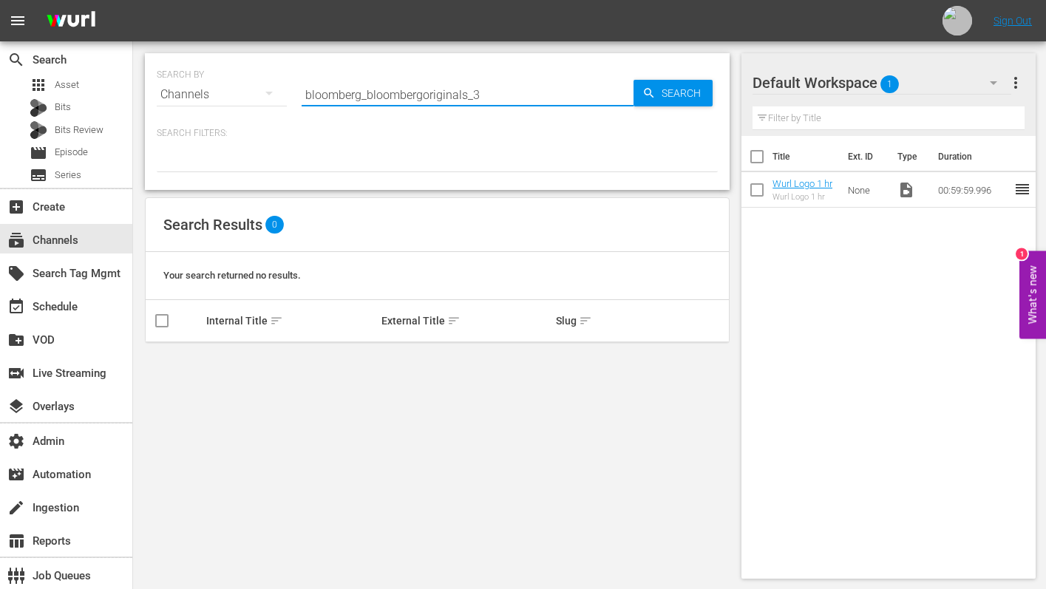
click at [478, 101] on input "bloomberg_bloombergoriginals_3" at bounding box center [468, 94] width 332 height 35
paste input "text"
click at [503, 99] on input "bloomberg_bloombergoriginals_3" at bounding box center [468, 94] width 332 height 35
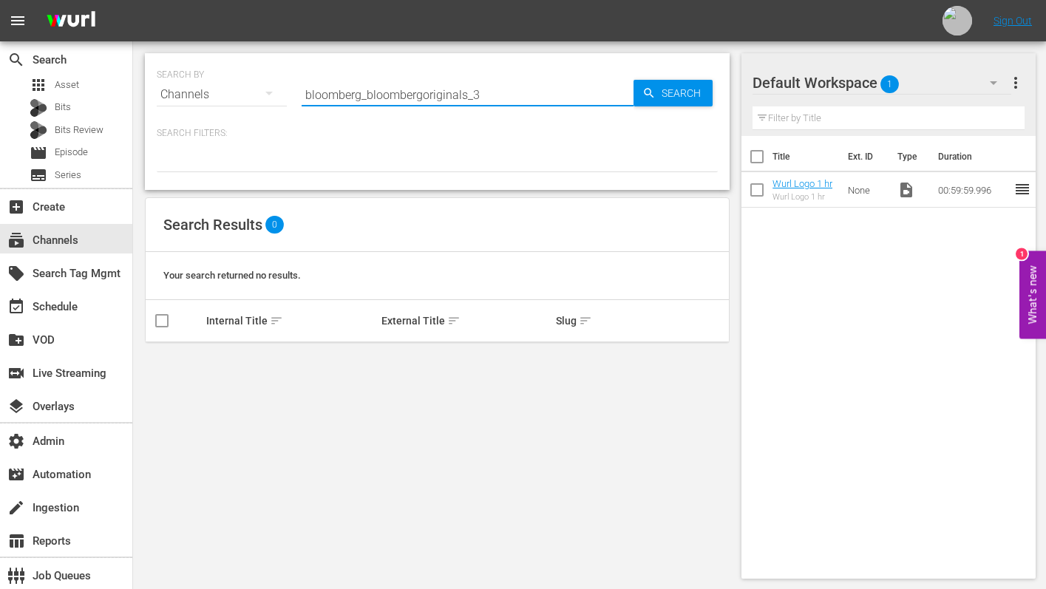
click at [503, 99] on input "bloomberg_bloombergoriginals_3" at bounding box center [468, 94] width 332 height 35
paste input "bloomberg_bloombergoriginals_3"
type input "bloomberg_bloombergoriginals_3"
